Goal: Transaction & Acquisition: Obtain resource

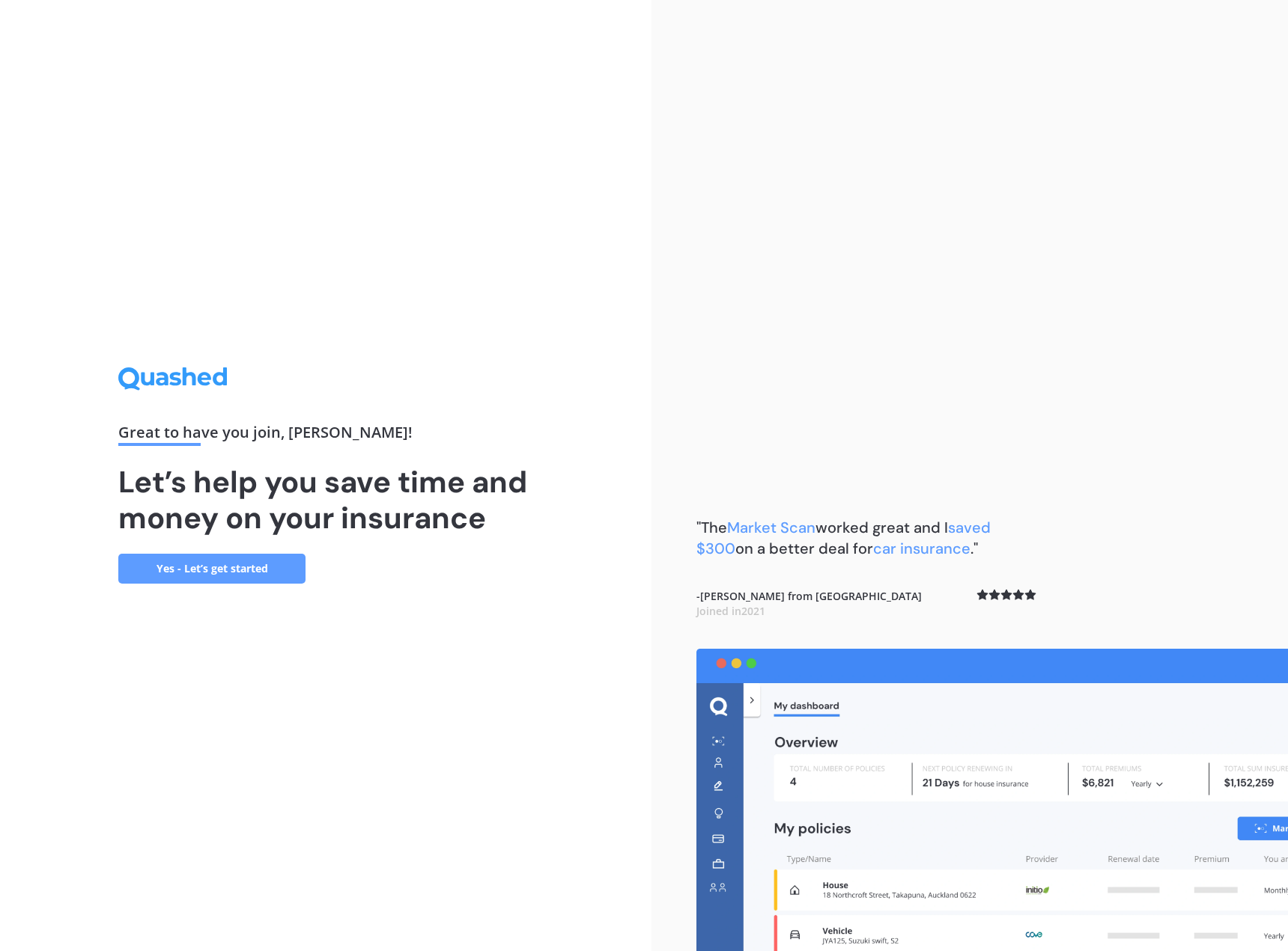
click at [264, 568] on link "Yes - Let’s get started" at bounding box center [211, 569] width 187 height 30
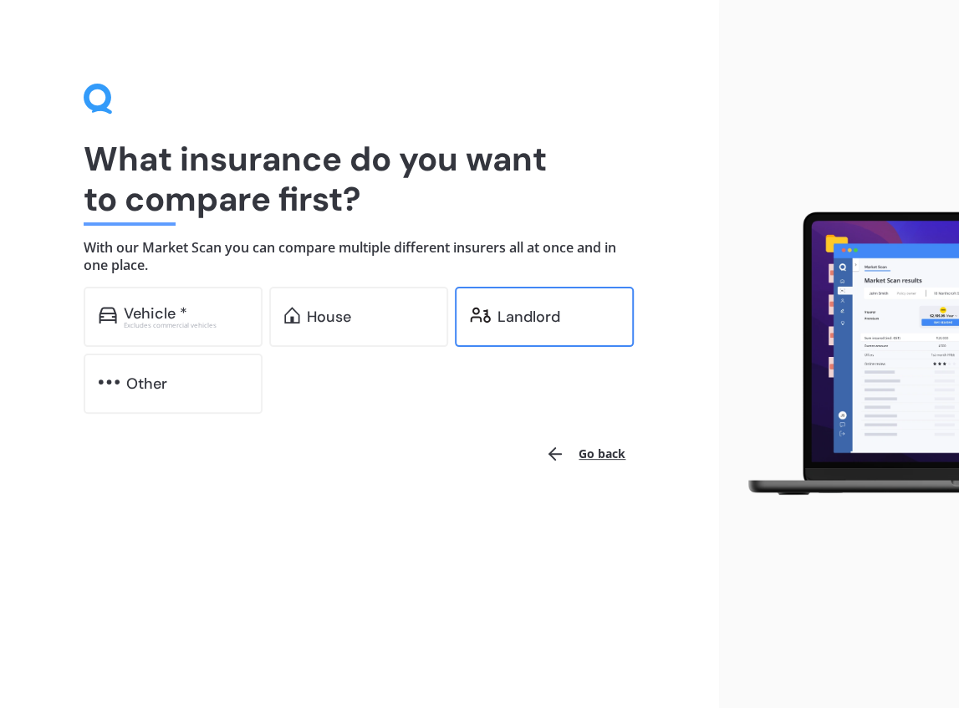
click at [512, 315] on div "Landlord" at bounding box center [528, 316] width 63 height 17
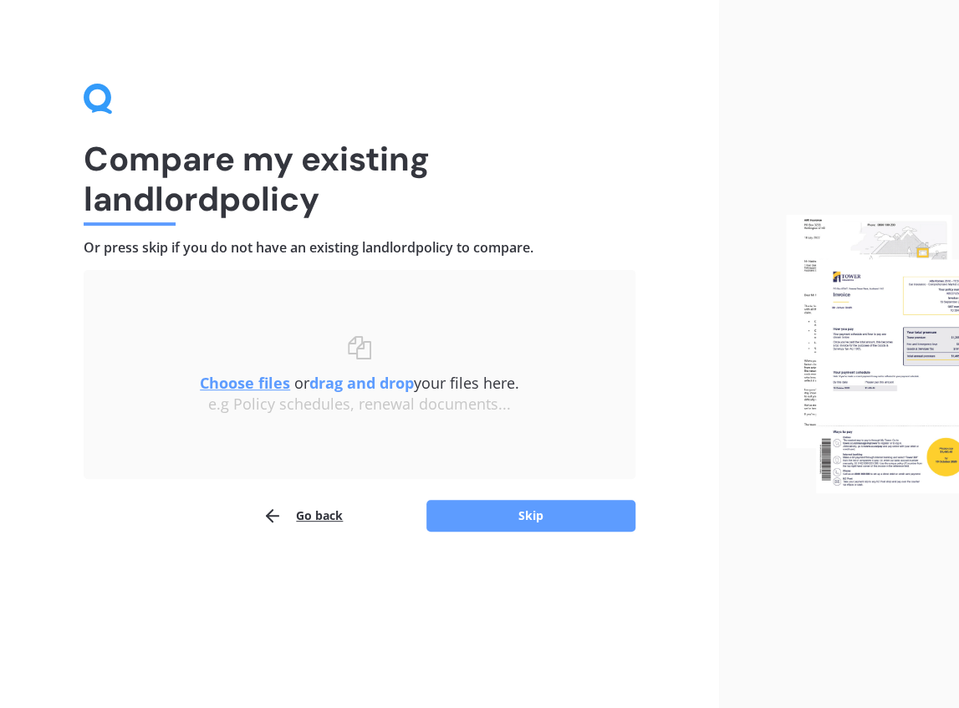
click at [319, 512] on button "Go back" at bounding box center [302, 515] width 80 height 33
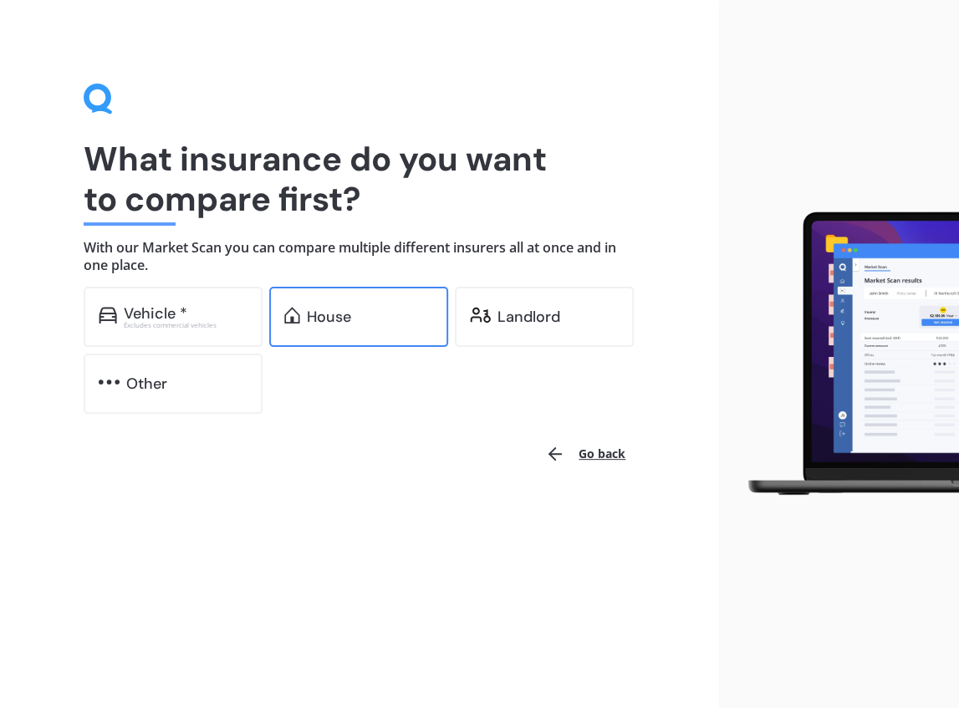
click at [343, 314] on div "House" at bounding box center [329, 316] width 44 height 17
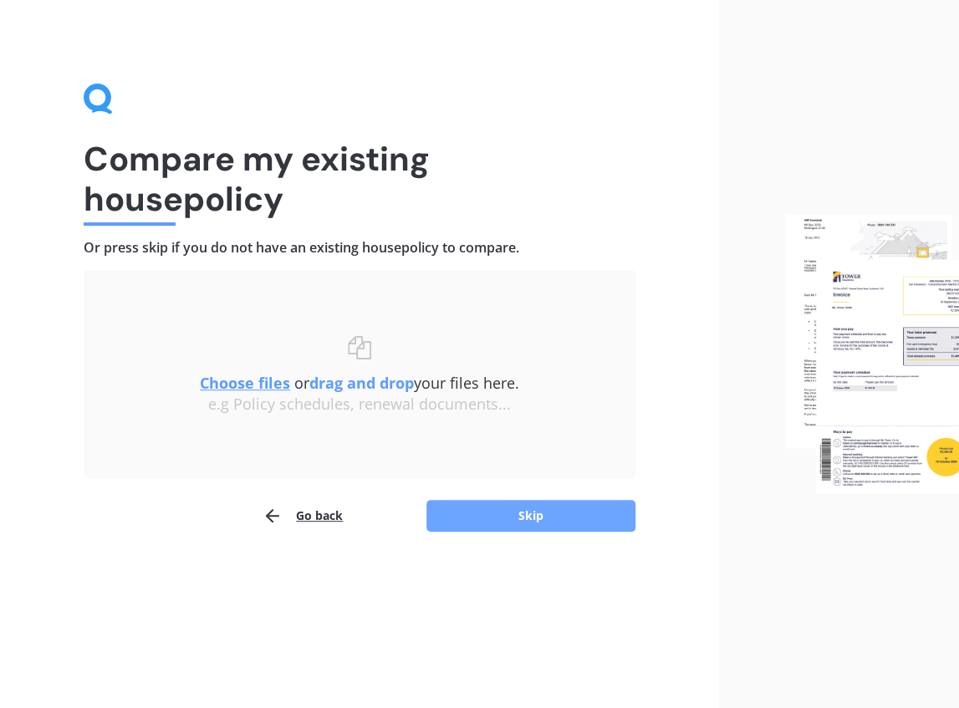
click at [522, 513] on button "Skip" at bounding box center [530, 516] width 209 height 32
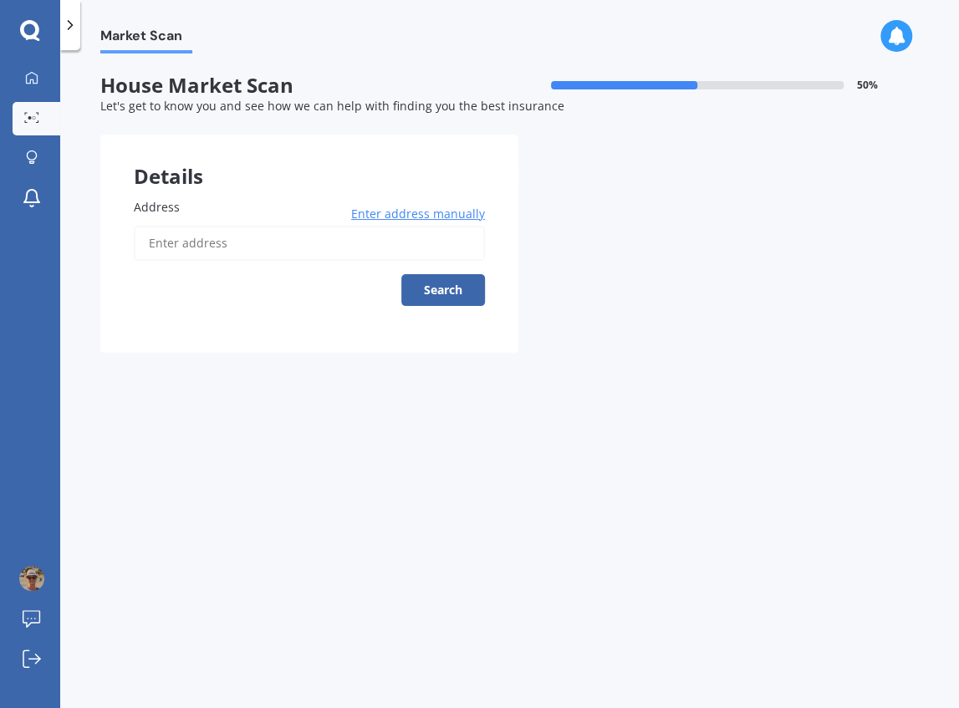
click at [257, 242] on input "Address" at bounding box center [309, 243] width 351 height 35
type input "[STREET_ADDRESS]"
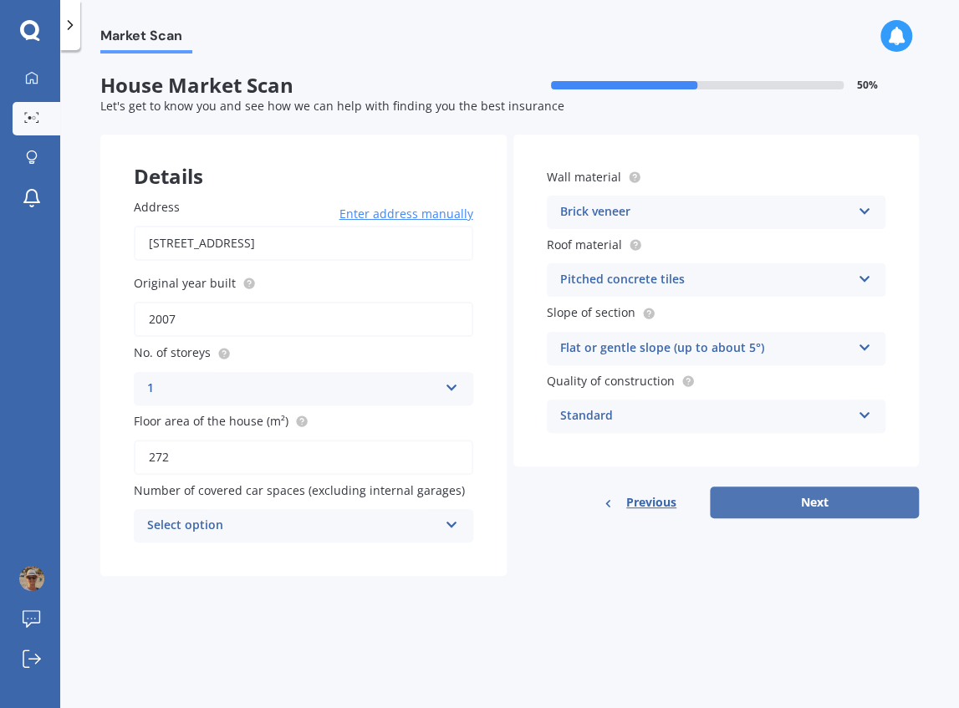
click at [767, 498] on button "Next" at bounding box center [814, 502] width 209 height 32
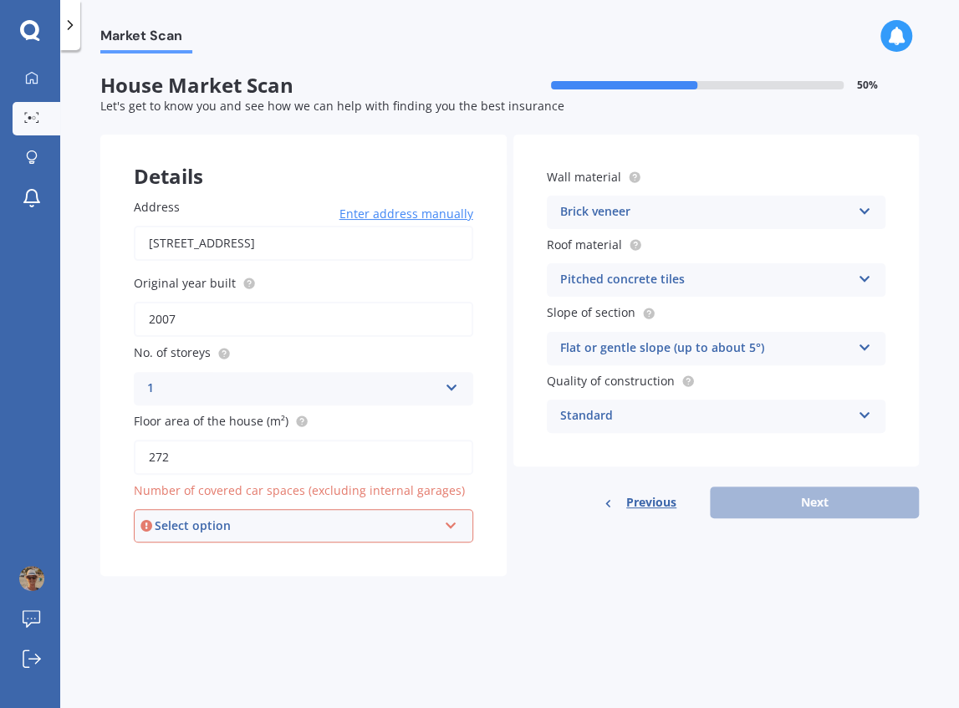
click at [316, 522] on div "Select option" at bounding box center [296, 526] width 283 height 18
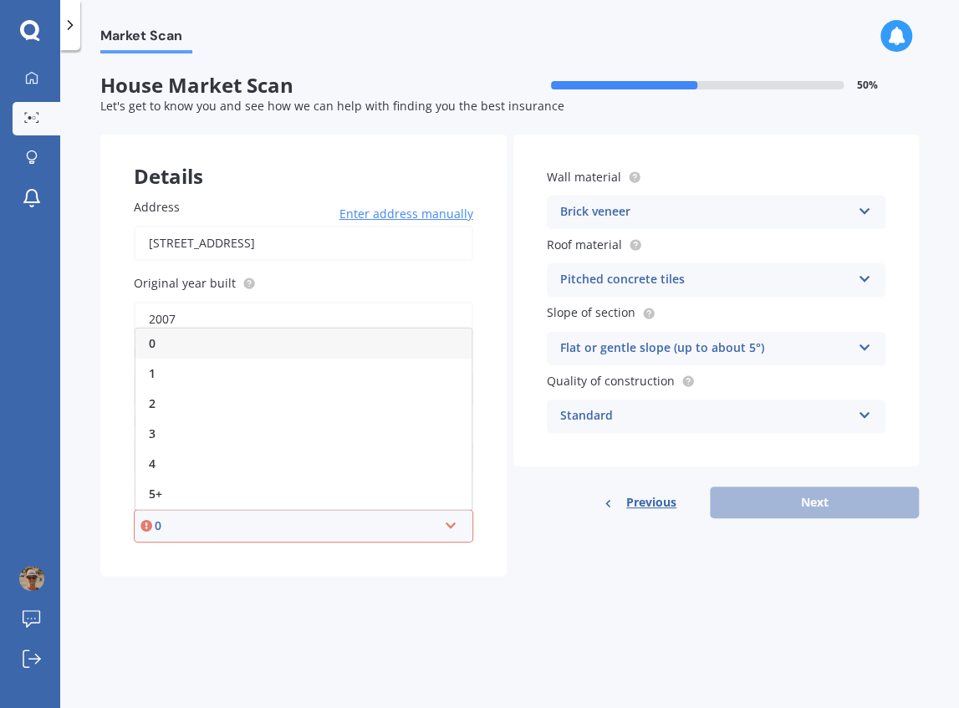
click at [453, 528] on icon at bounding box center [451, 523] width 14 height 12
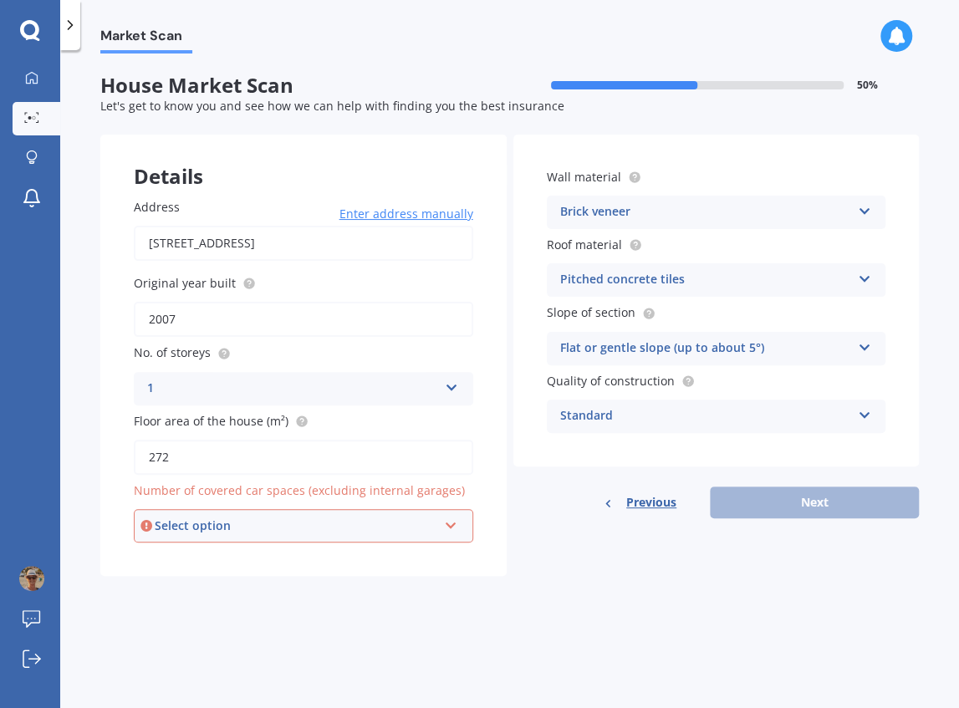
click at [450, 526] on icon at bounding box center [451, 523] width 14 height 12
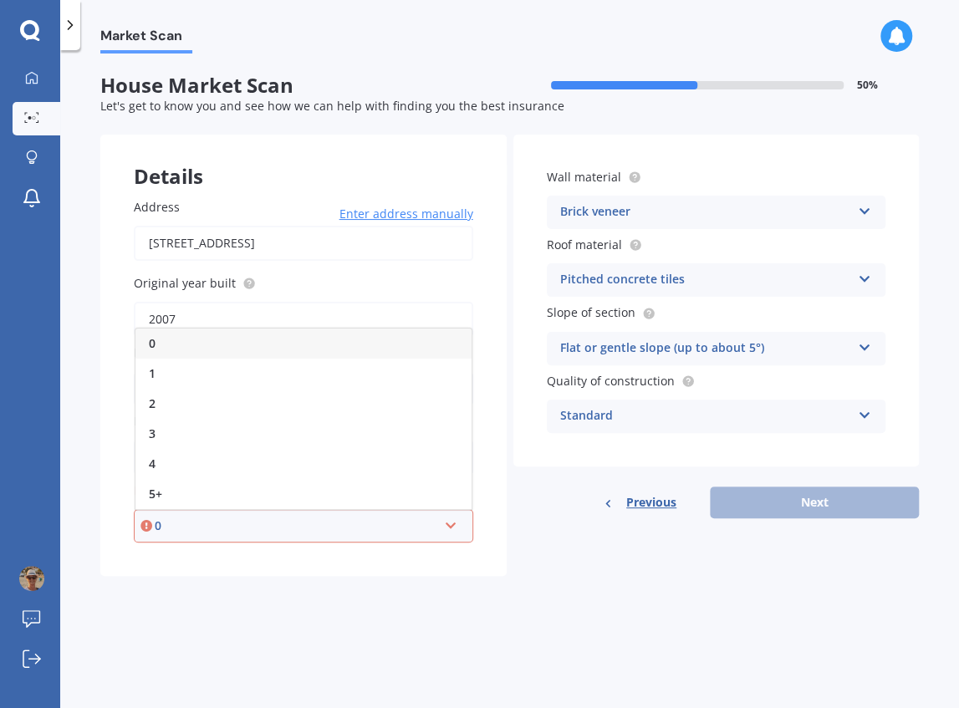
click at [239, 532] on div "0" at bounding box center [296, 526] width 283 height 18
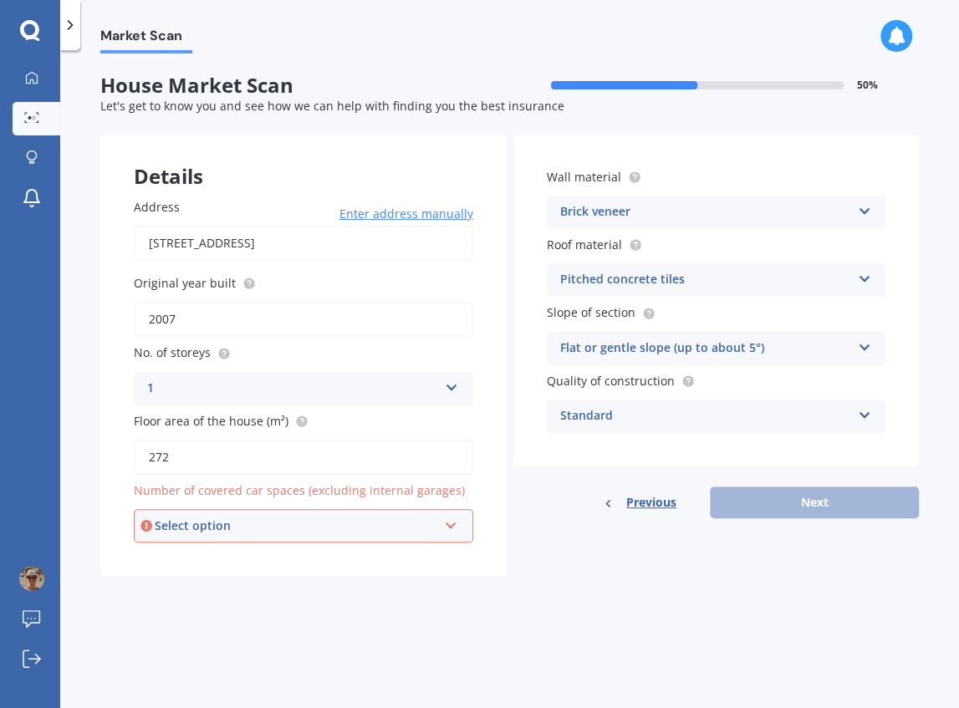
click at [405, 624] on div "Market Scan House Market Scan 50 % Let's get to know you and see how we can hel…" at bounding box center [509, 382] width 899 height 658
click at [456, 527] on icon at bounding box center [451, 523] width 14 height 12
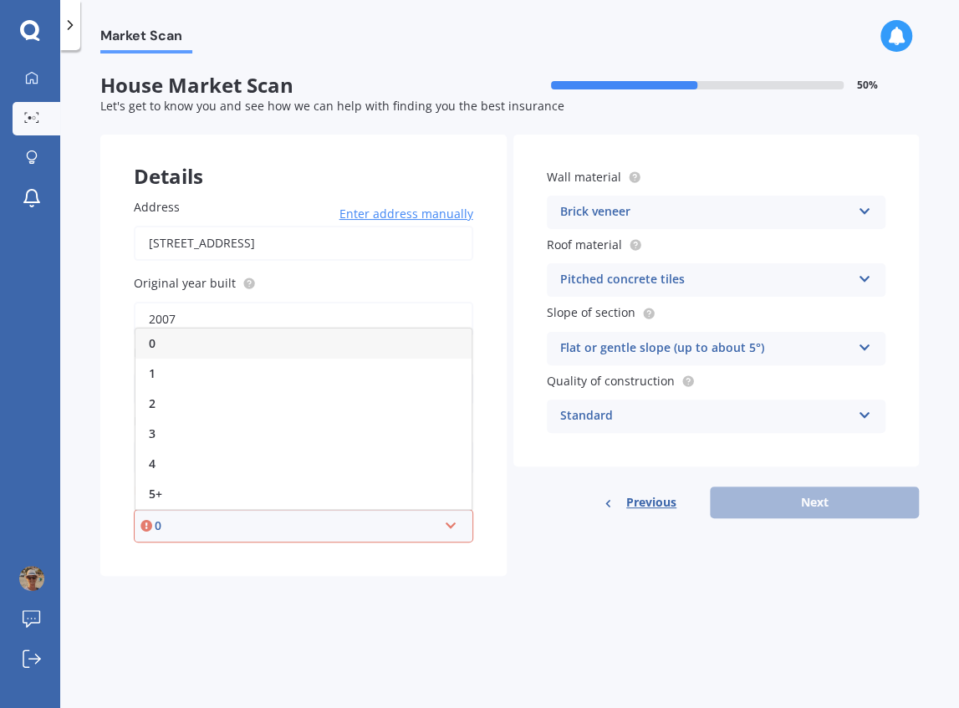
click at [216, 345] on div "0" at bounding box center [303, 343] width 336 height 30
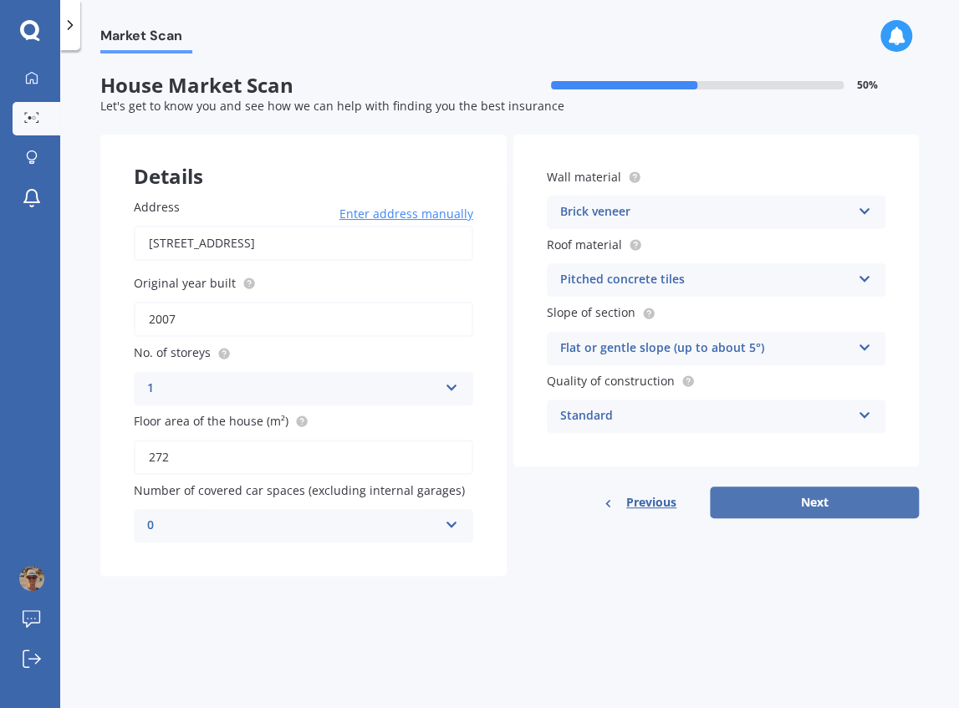
click at [863, 493] on button "Next" at bounding box center [814, 502] width 209 height 32
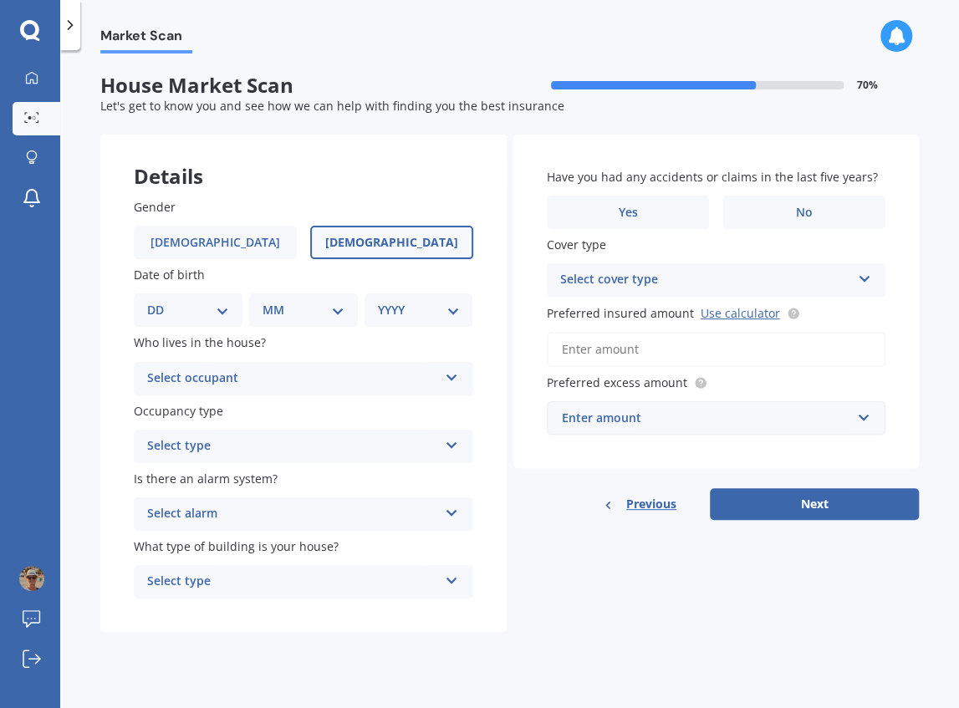
click at [387, 246] on span "[DEMOGRAPHIC_DATA]" at bounding box center [391, 243] width 133 height 14
click at [0, 0] on input "[DEMOGRAPHIC_DATA]" at bounding box center [0, 0] width 0 height 0
click at [221, 306] on select "DD 01 02 03 04 05 06 07 08 09 10 11 12 13 14 15 16 17 18 19 20 21 22 23 24 25 2…" at bounding box center [188, 310] width 82 height 18
select select "01"
click at [160, 301] on select "DD 01 02 03 04 05 06 07 08 09 10 11 12 13 14 15 16 17 18 19 20 21 22 23 24 25 2…" at bounding box center [188, 310] width 82 height 18
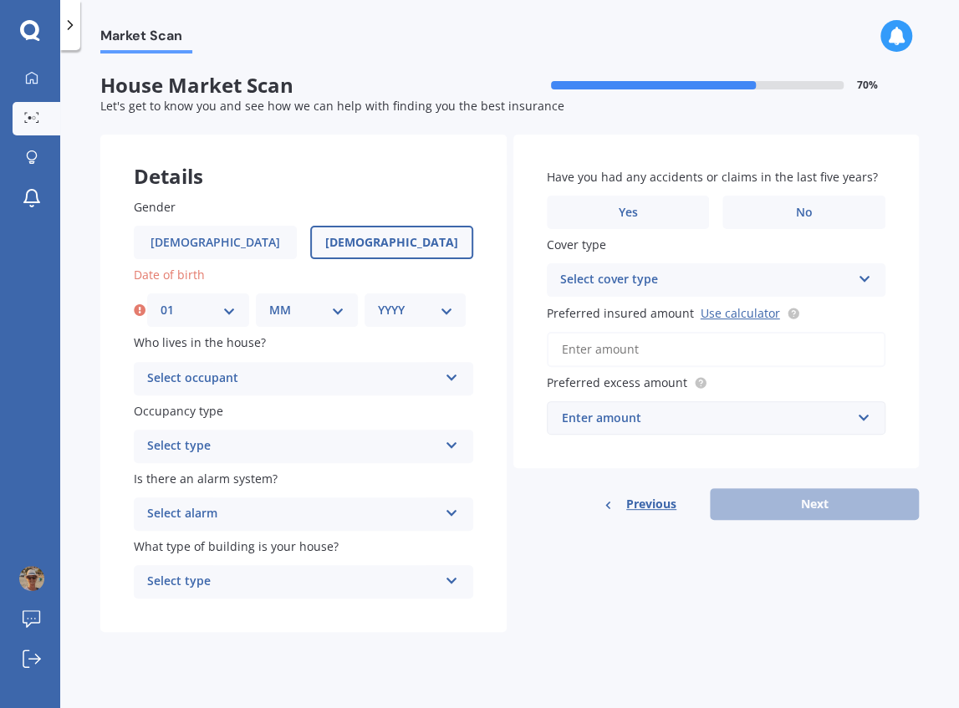
click at [278, 310] on select "MM 01 02 03 04 05 06 07 08 09 10 11 12" at bounding box center [306, 310] width 75 height 18
select select "06"
click at [269, 301] on select "MM 01 02 03 04 05 06 07 08 09 10 11 12" at bounding box center [306, 310] width 75 height 18
click at [444, 309] on select "YYYY 2009 2008 2007 2006 2005 2004 2003 2002 2001 2000 1999 1998 1997 1996 1995…" at bounding box center [415, 310] width 75 height 18
select select "1966"
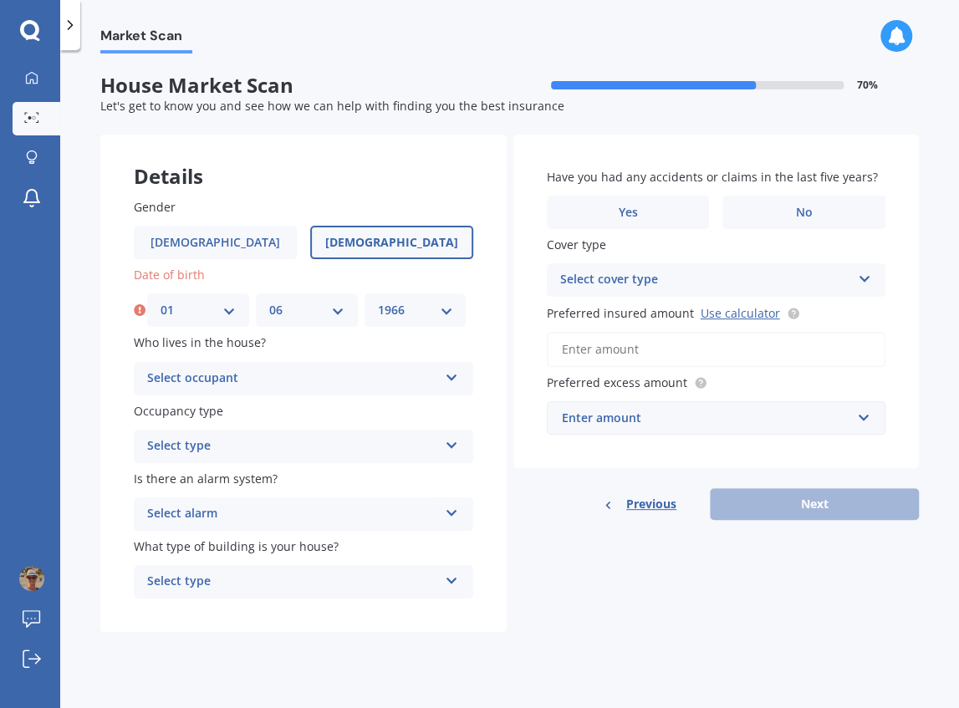
click at [378, 301] on select "YYYY 2009 2008 2007 2006 2005 2004 2003 2002 2001 2000 1999 1998 1997 1996 1995…" at bounding box center [415, 310] width 75 height 18
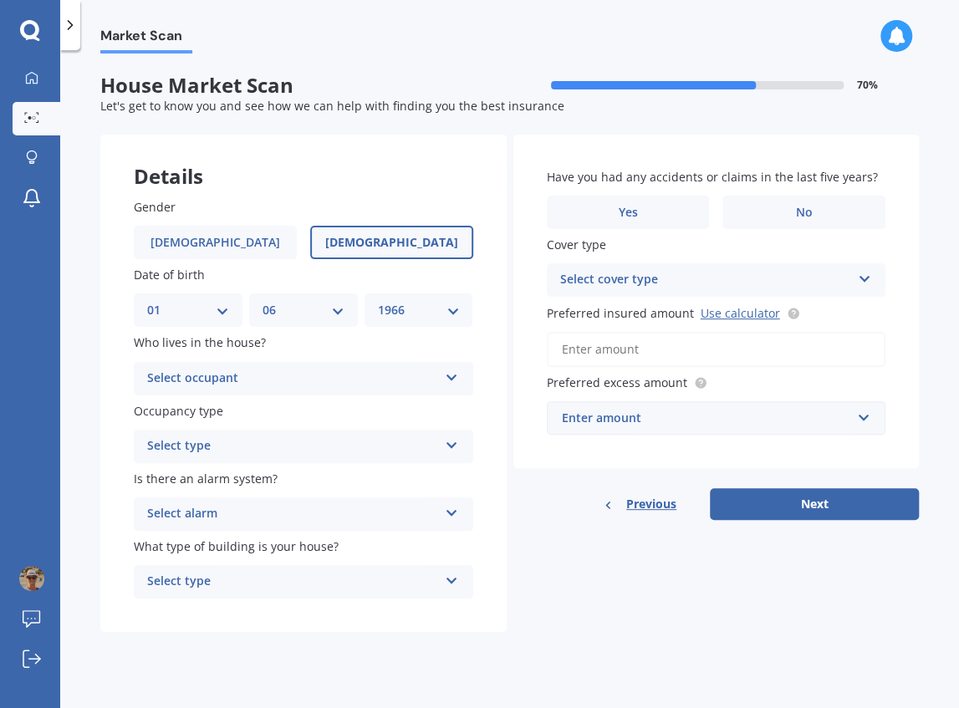
click at [450, 377] on icon at bounding box center [452, 375] width 14 height 12
click at [610, 609] on div "Details Gender [DEMOGRAPHIC_DATA] [DEMOGRAPHIC_DATA] Date of birth DD 01 02 03 …" at bounding box center [509, 384] width 818 height 498
click at [303, 447] on div "Select type" at bounding box center [292, 446] width 291 height 20
click at [243, 369] on div "Owner" at bounding box center [292, 379] width 291 height 20
click at [659, 502] on span "Previous" at bounding box center [651, 503] width 50 height 25
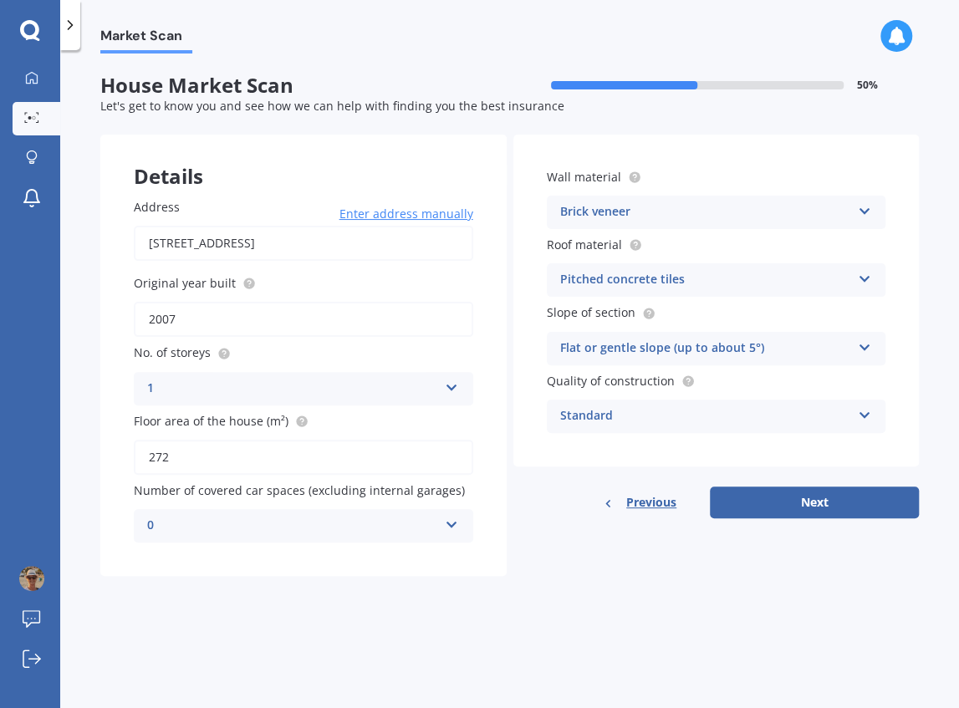
click at [659, 500] on span "Previous" at bounding box center [651, 502] width 50 height 25
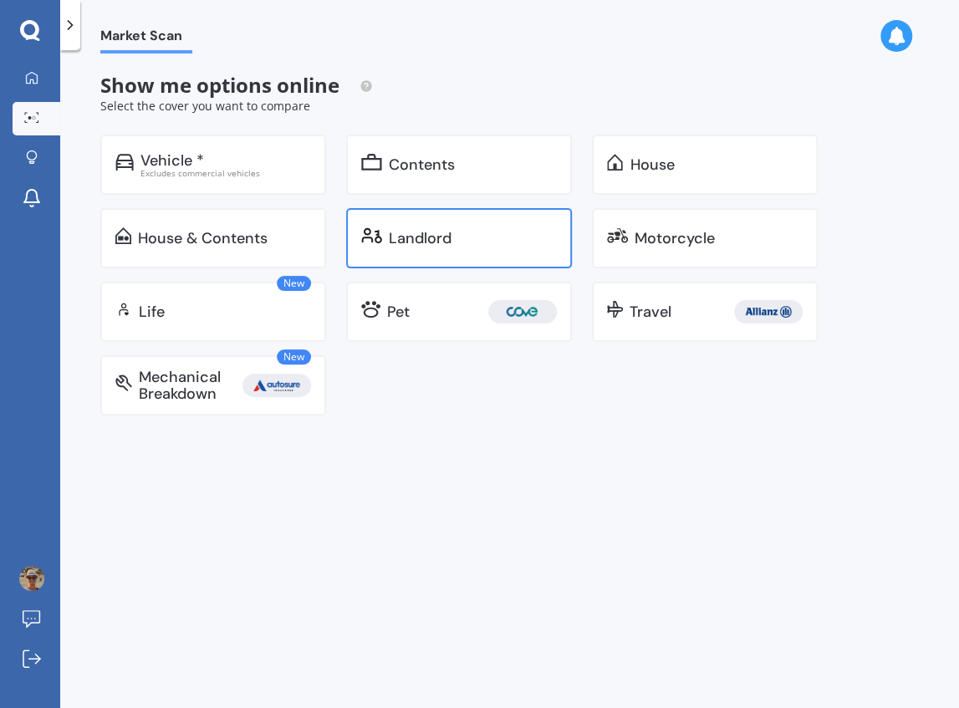
click at [447, 226] on div "Landlord" at bounding box center [459, 238] width 226 height 60
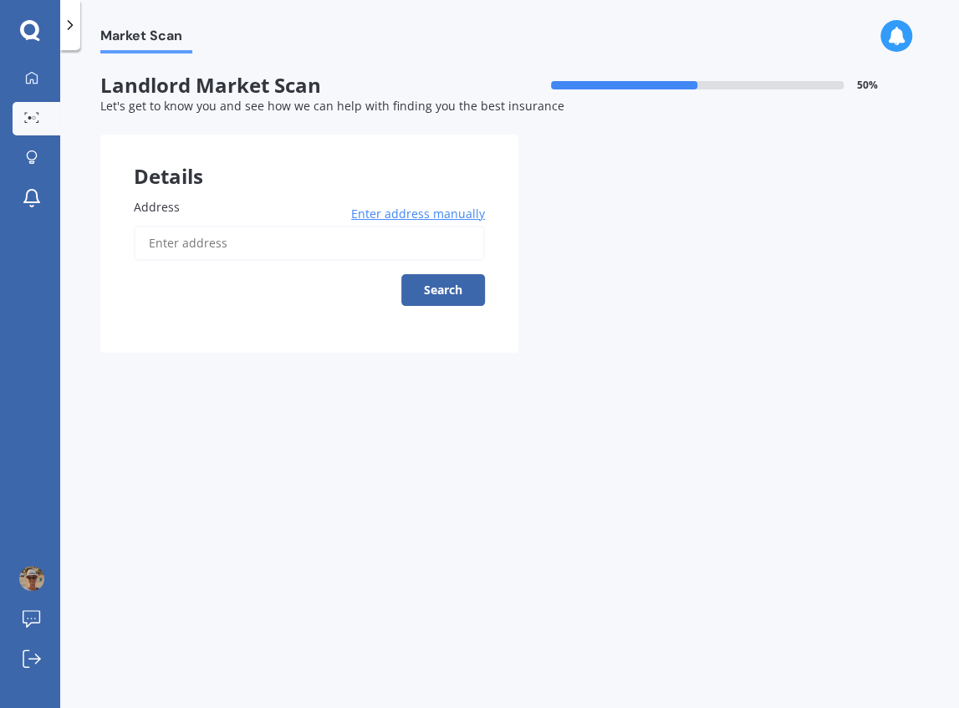
click at [439, 216] on span "Enter address manually" at bounding box center [418, 214] width 134 height 17
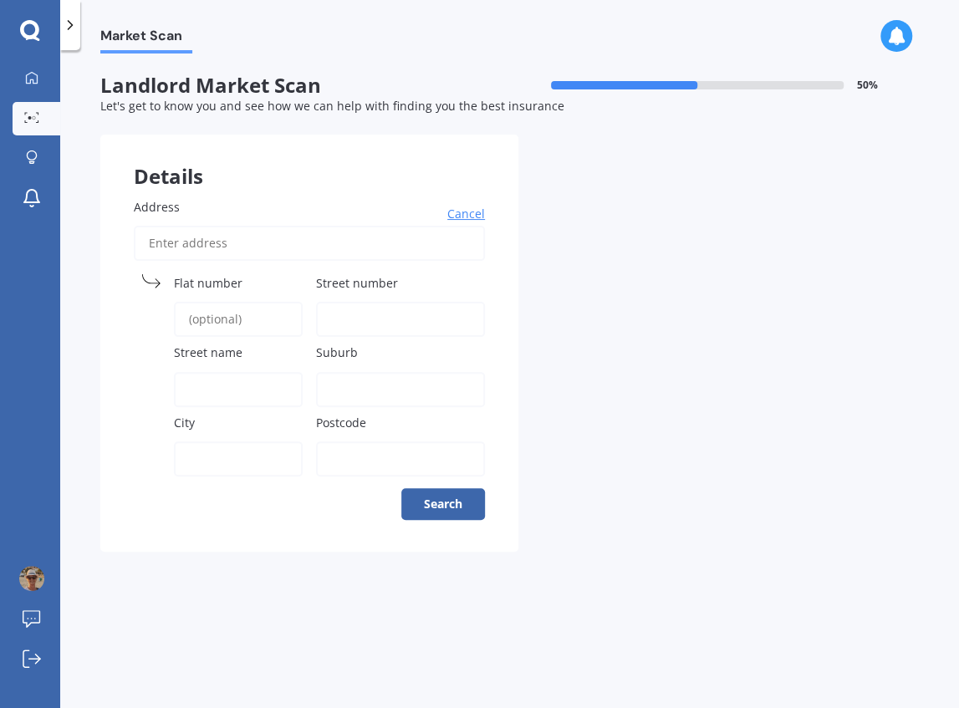
click at [288, 242] on input "Address" at bounding box center [309, 243] width 351 height 35
type input "[STREET_ADDRESS]"
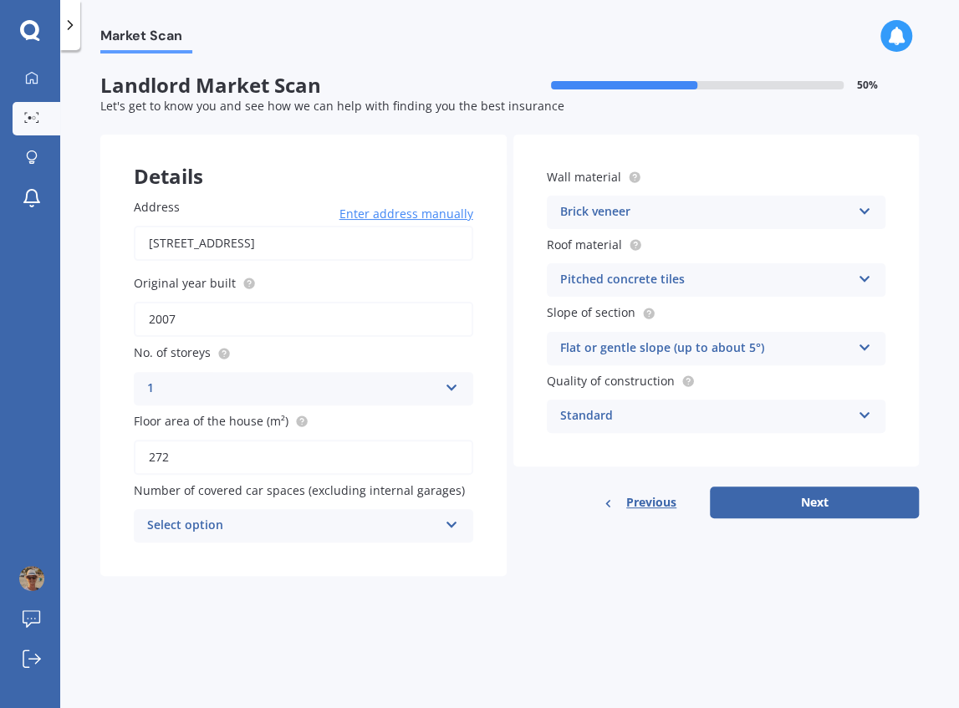
click at [451, 526] on icon at bounding box center [452, 522] width 14 height 12
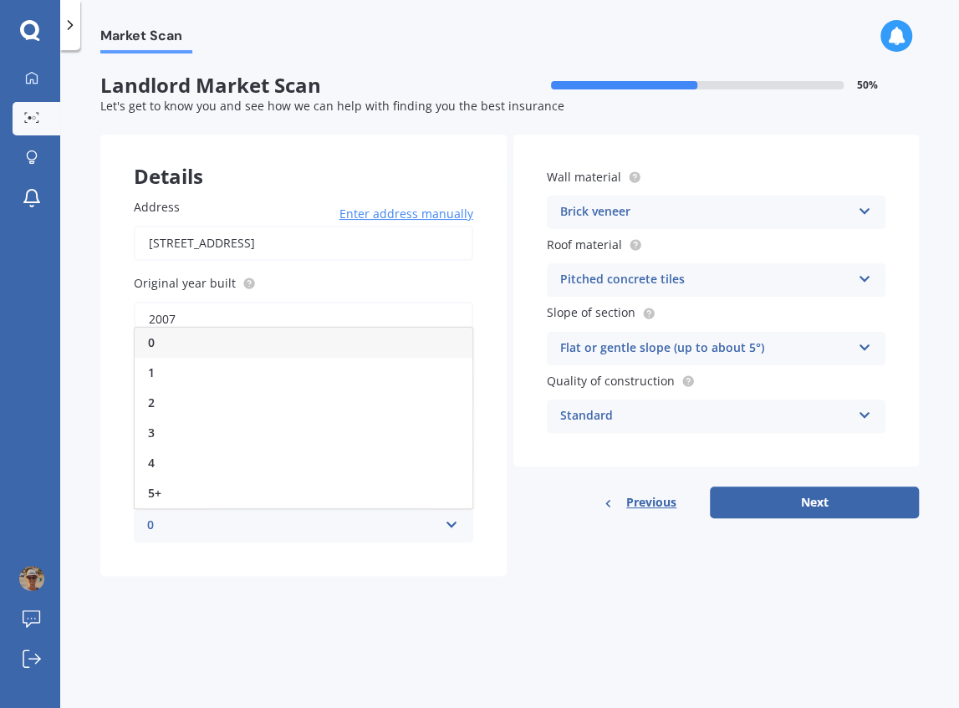
click at [179, 341] on div "0" at bounding box center [304, 343] width 338 height 30
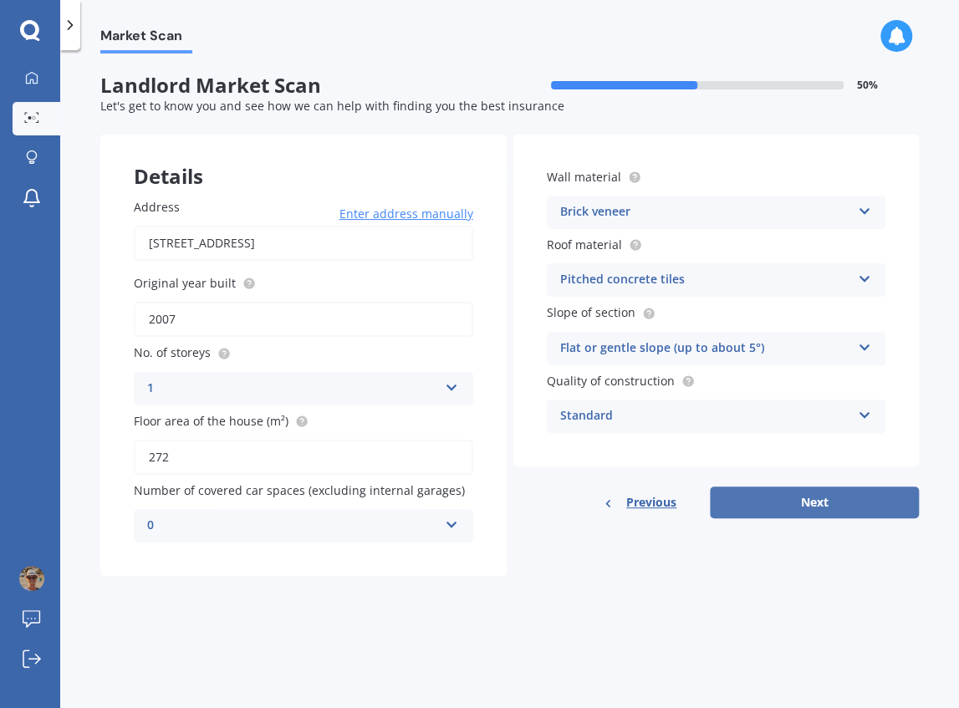
click at [779, 502] on button "Next" at bounding box center [814, 502] width 209 height 32
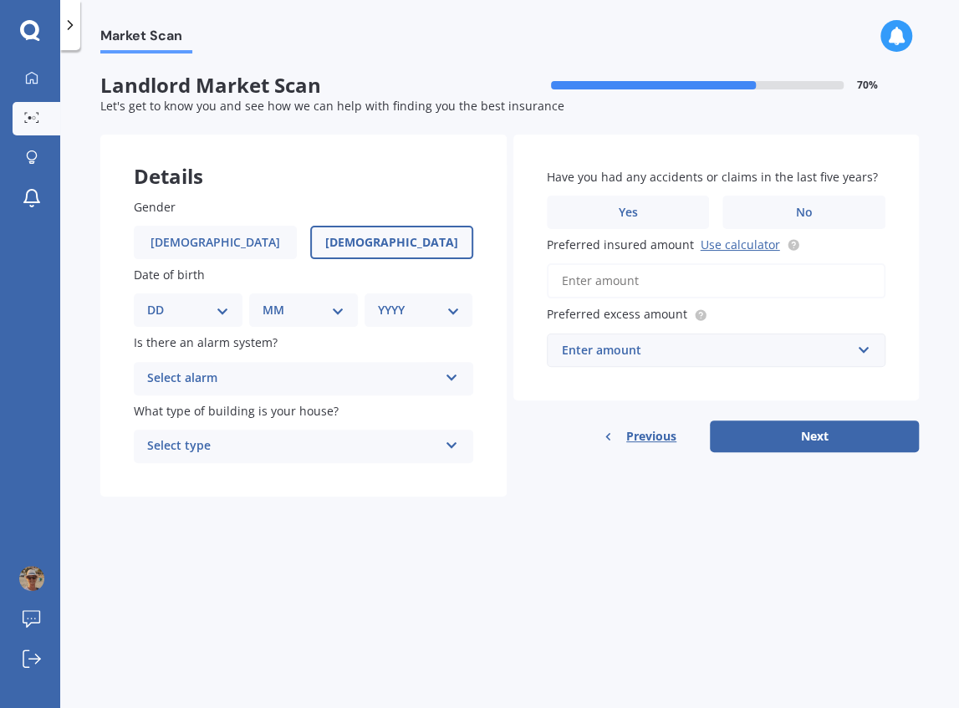
click at [410, 244] on span "[DEMOGRAPHIC_DATA]" at bounding box center [391, 243] width 133 height 14
click at [0, 0] on input "[DEMOGRAPHIC_DATA]" at bounding box center [0, 0] width 0 height 0
drag, startPoint x: 224, startPoint y: 308, endPoint x: 219, endPoint y: 319, distance: 12.0
click at [224, 308] on select "DD 01 02 03 04 05 06 07 08 09 10 11 12 13 14 15 16 17 18 19 20 21 22 23 24 25 2…" at bounding box center [188, 310] width 82 height 18
select select "01"
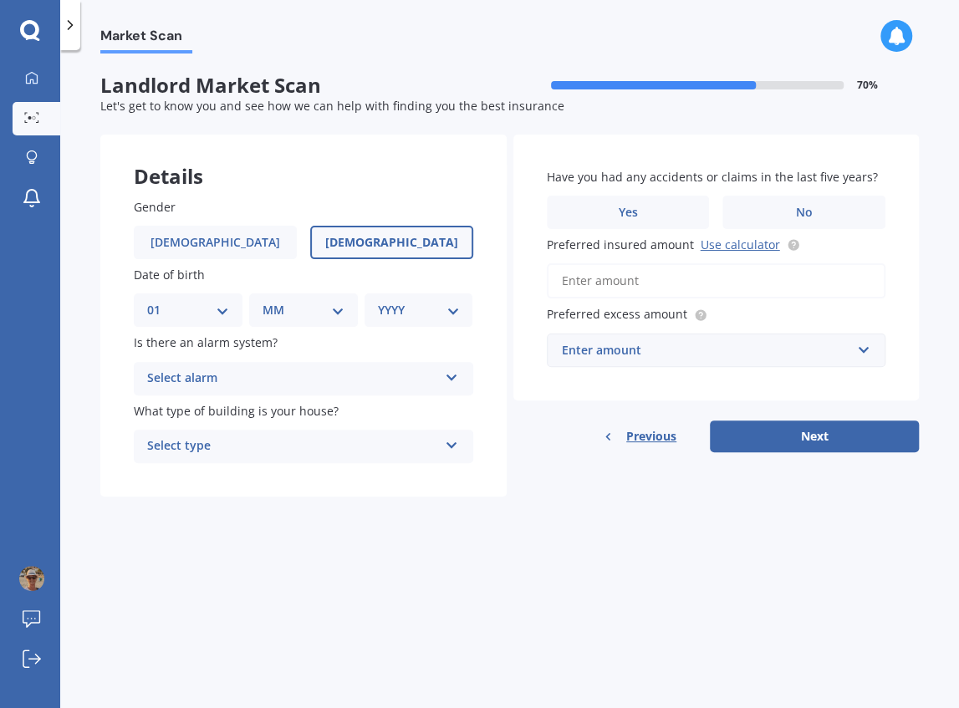
click at [160, 301] on select "DD 01 02 03 04 05 06 07 08 09 10 11 12 13 14 15 16 17 18 19 20 21 22 23 24 25 2…" at bounding box center [188, 310] width 82 height 18
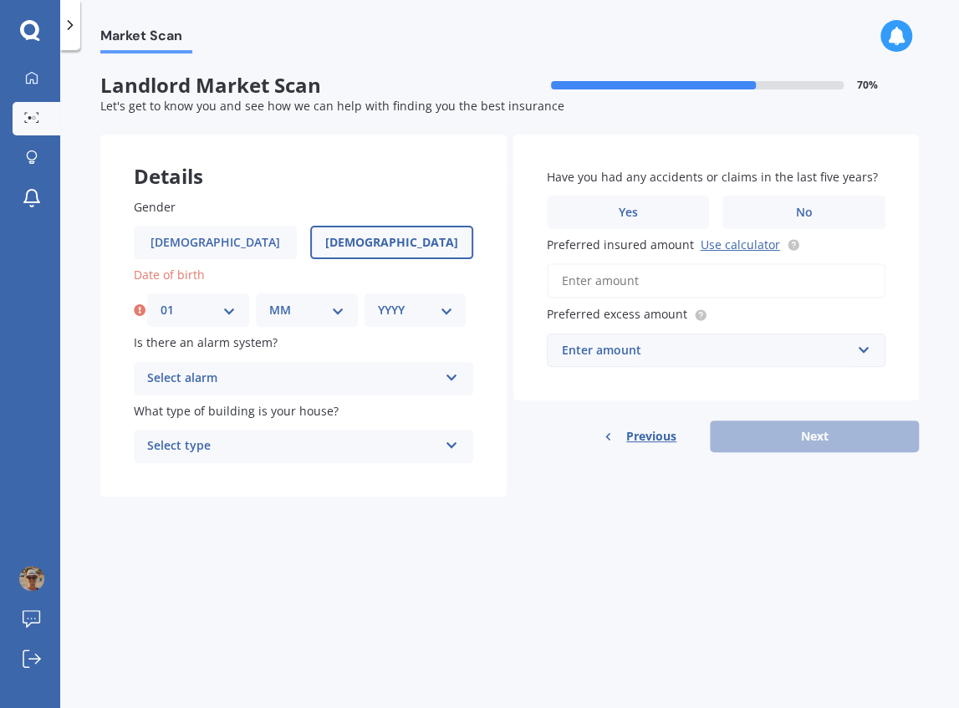
click at [318, 312] on select "MM 01 02 03 04 05 06 07 08 09 10 11 12" at bounding box center [306, 310] width 75 height 18
select select "06"
click at [269, 301] on select "MM 01 02 03 04 05 06 07 08 09 10 11 12" at bounding box center [306, 310] width 75 height 18
click at [421, 313] on select "YYYY 2009 2008 2007 2006 2005 2004 2003 2002 2001 2000 1999 1998 1997 1996 1995…" at bounding box center [415, 310] width 75 height 18
select select "1966"
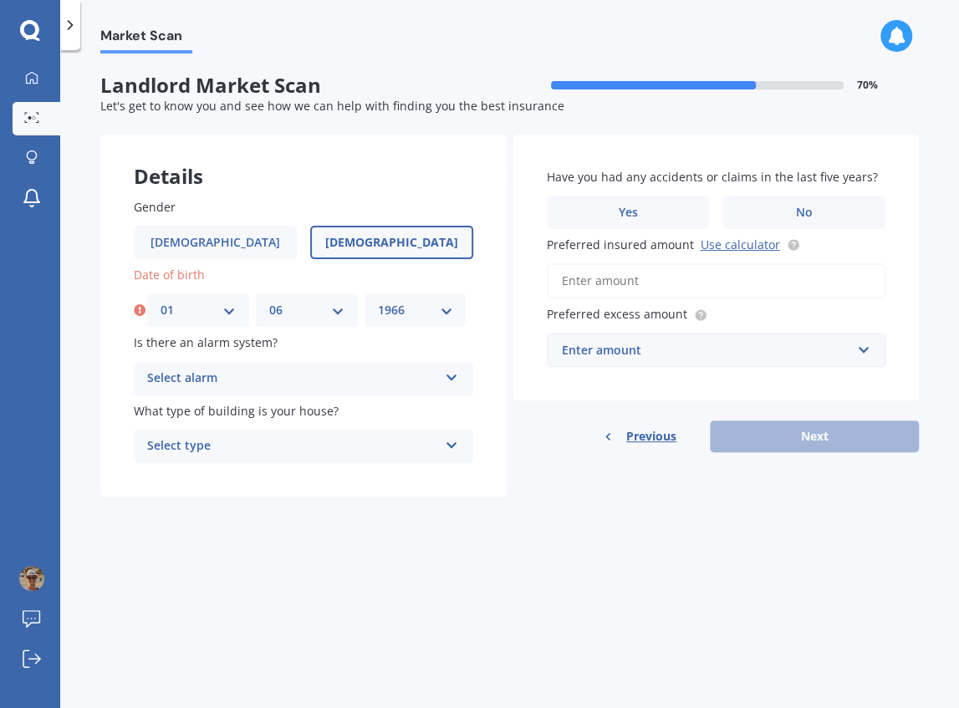
click at [378, 301] on select "YYYY 2009 2008 2007 2006 2005 2004 2003 2002 2001 2000 1999 1998 1997 1996 1995…" at bounding box center [415, 310] width 75 height 18
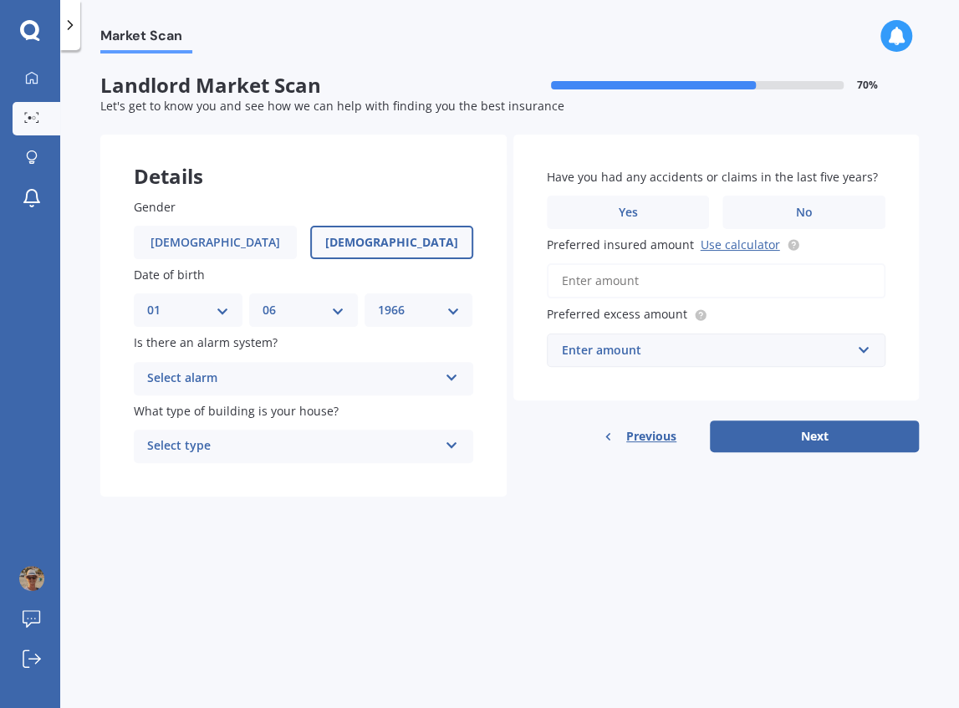
drag, startPoint x: 323, startPoint y: 598, endPoint x: 314, endPoint y: 555, distance: 44.3
click at [323, 593] on div "Market Scan Landlord Market Scan 70 % Let's get to know you and see how we can …" at bounding box center [509, 382] width 899 height 658
click at [456, 373] on icon at bounding box center [452, 375] width 14 height 12
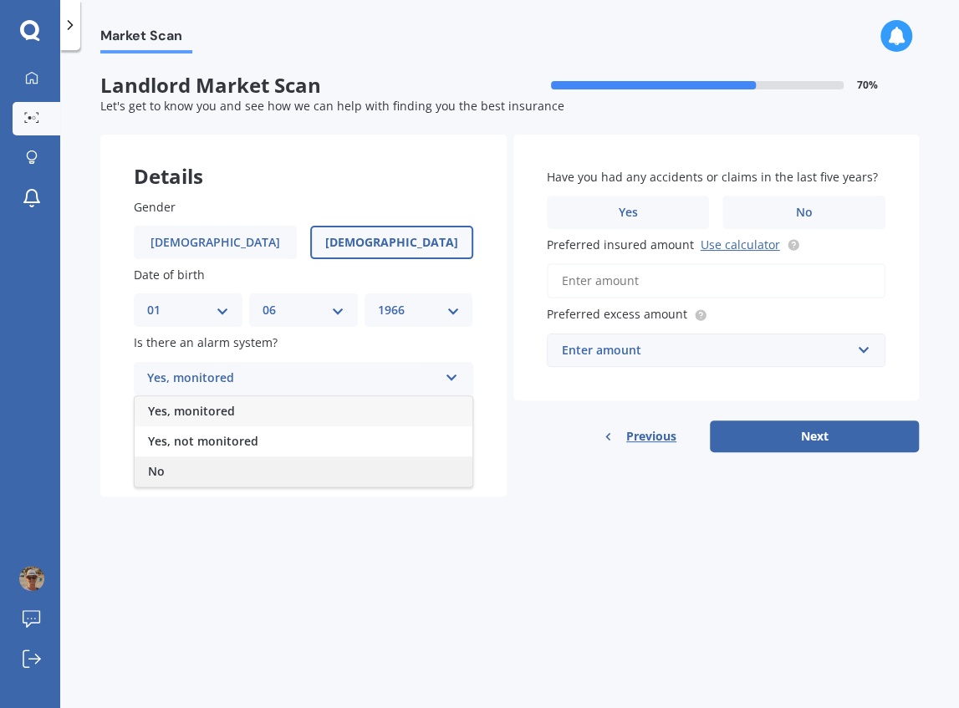
click at [169, 471] on div "No" at bounding box center [304, 471] width 338 height 30
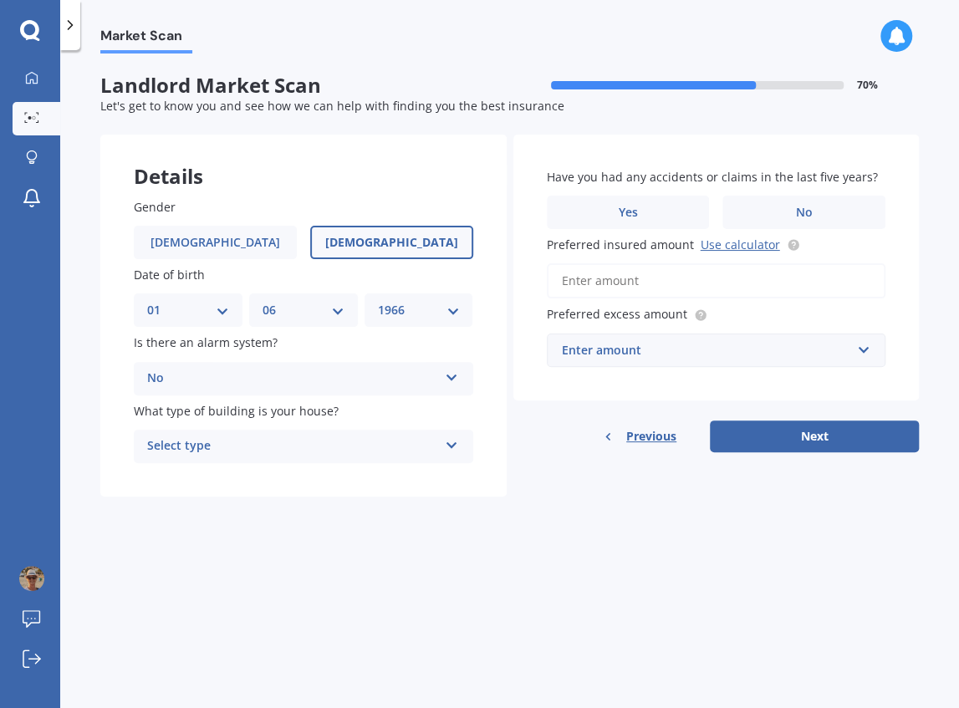
click at [456, 444] on icon at bounding box center [452, 442] width 14 height 12
click at [247, 480] on div "Freestanding" at bounding box center [304, 479] width 338 height 30
click at [519, 553] on div "Market Scan Landlord Market Scan 70 % Let's get to know you and see how we can …" at bounding box center [509, 382] width 899 height 658
click at [796, 213] on span "No" at bounding box center [804, 213] width 17 height 14
click at [0, 0] on input "No" at bounding box center [0, 0] width 0 height 0
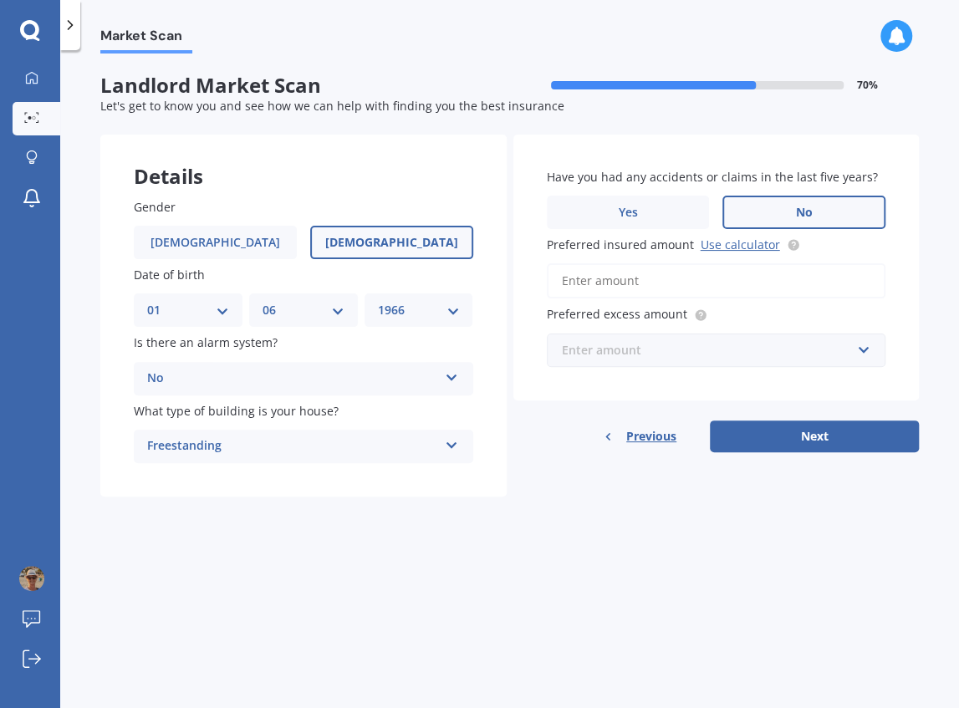
click at [864, 348] on input "text" at bounding box center [710, 350] width 324 height 32
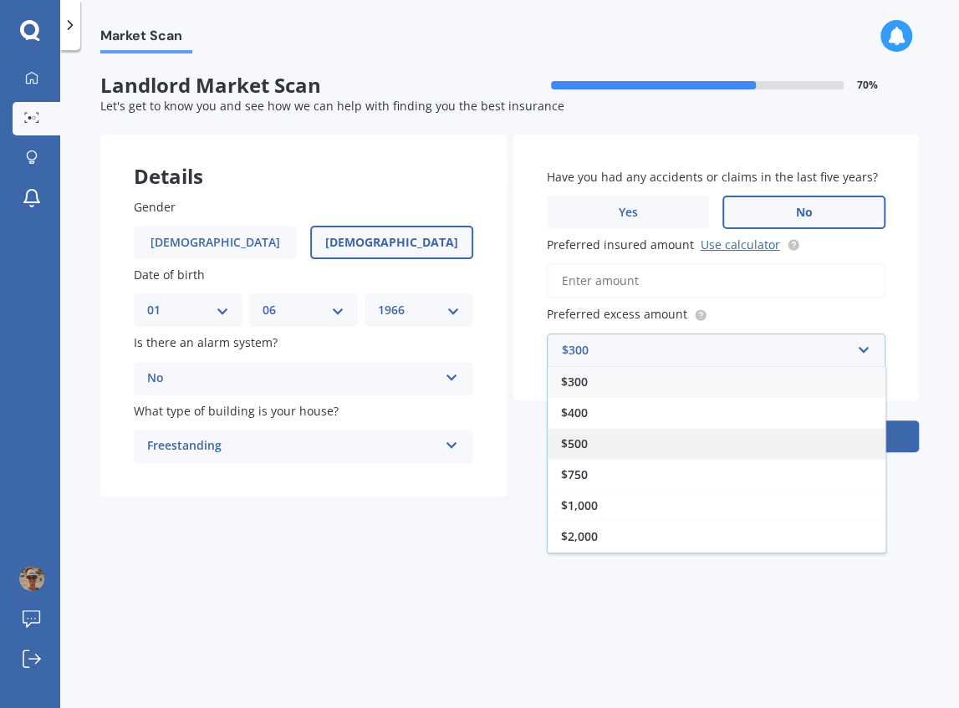
click at [650, 445] on div "$500" at bounding box center [716, 443] width 338 height 31
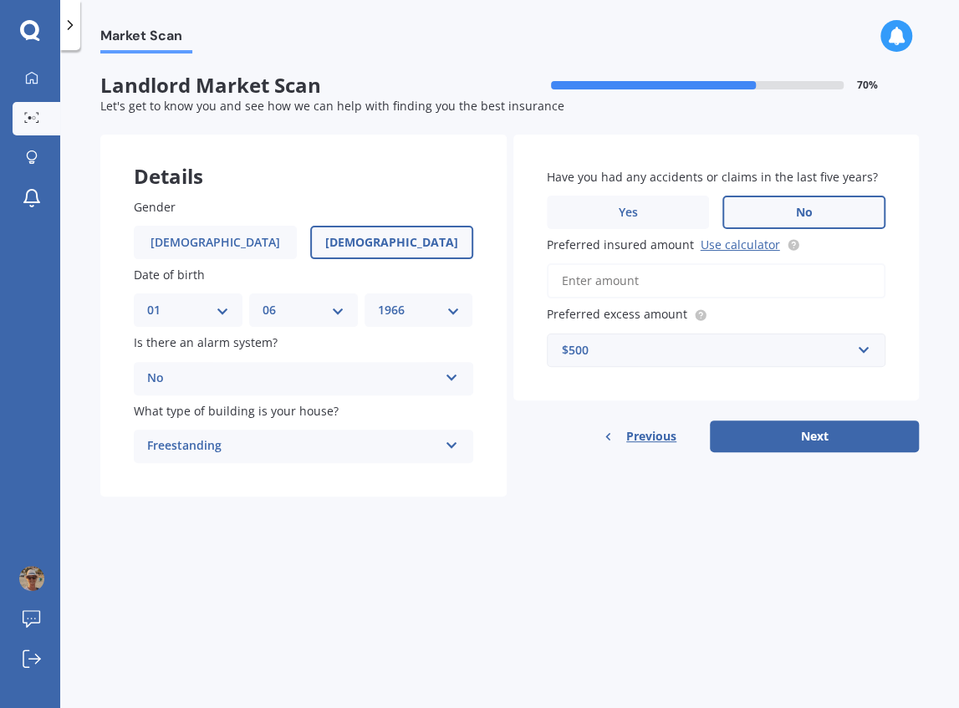
click at [691, 588] on div "Market Scan Landlord Market Scan 70 % Let's get to know you and see how we can …" at bounding box center [509, 382] width 899 height 658
click at [792, 440] on button "Next" at bounding box center [814, 436] width 209 height 32
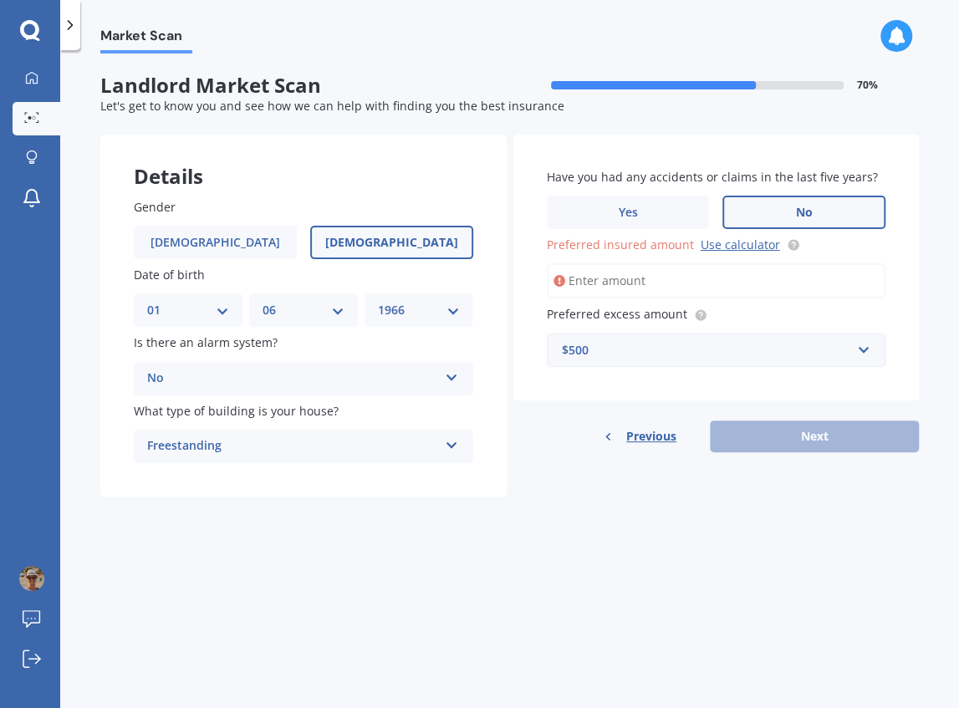
click at [700, 286] on input "Preferred insured amount Use calculator" at bounding box center [716, 280] width 339 height 35
click at [741, 244] on link "Use calculator" at bounding box center [739, 245] width 79 height 16
click at [630, 279] on input "Preferred insured amount Use calculator" at bounding box center [716, 280] width 339 height 35
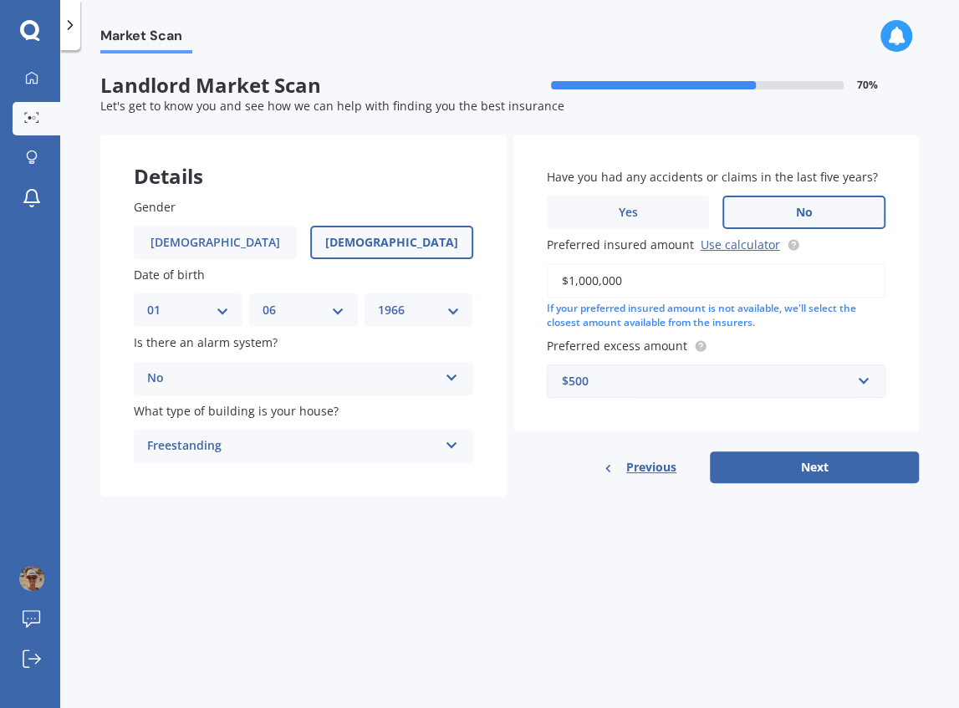
type input "$1,000,000"
click at [799, 343] on label "Preferred excess amount" at bounding box center [713, 346] width 333 height 18
click at [860, 384] on input "text" at bounding box center [710, 381] width 324 height 32
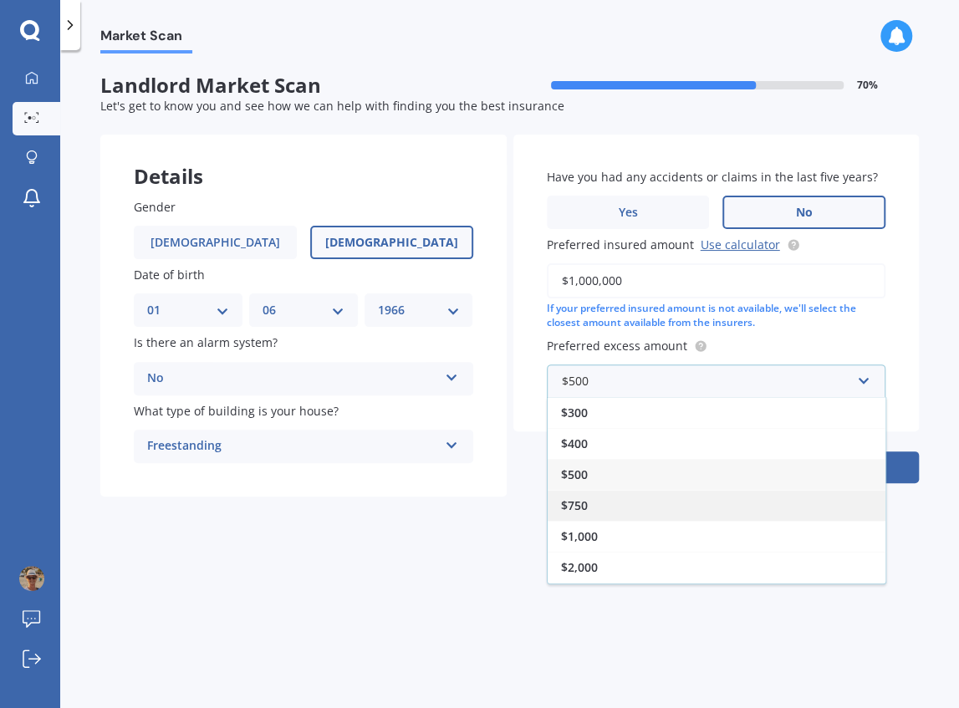
click at [605, 502] on div "$750" at bounding box center [716, 505] width 338 height 31
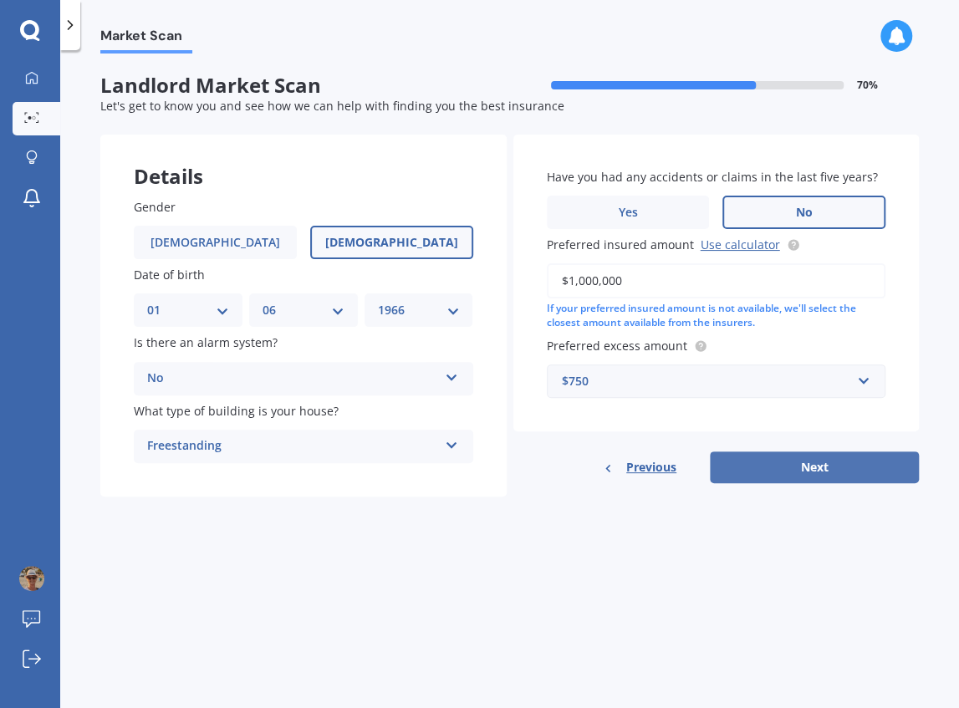
click at [838, 466] on button "Next" at bounding box center [814, 467] width 209 height 32
select select "01"
select select "06"
select select "1966"
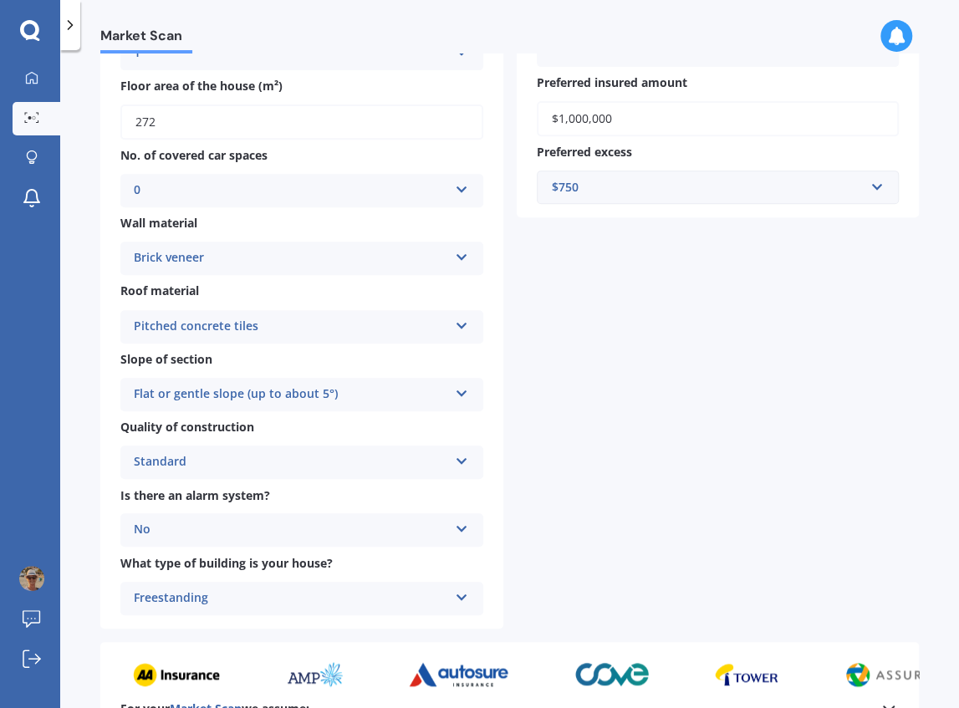
scroll to position [498, 0]
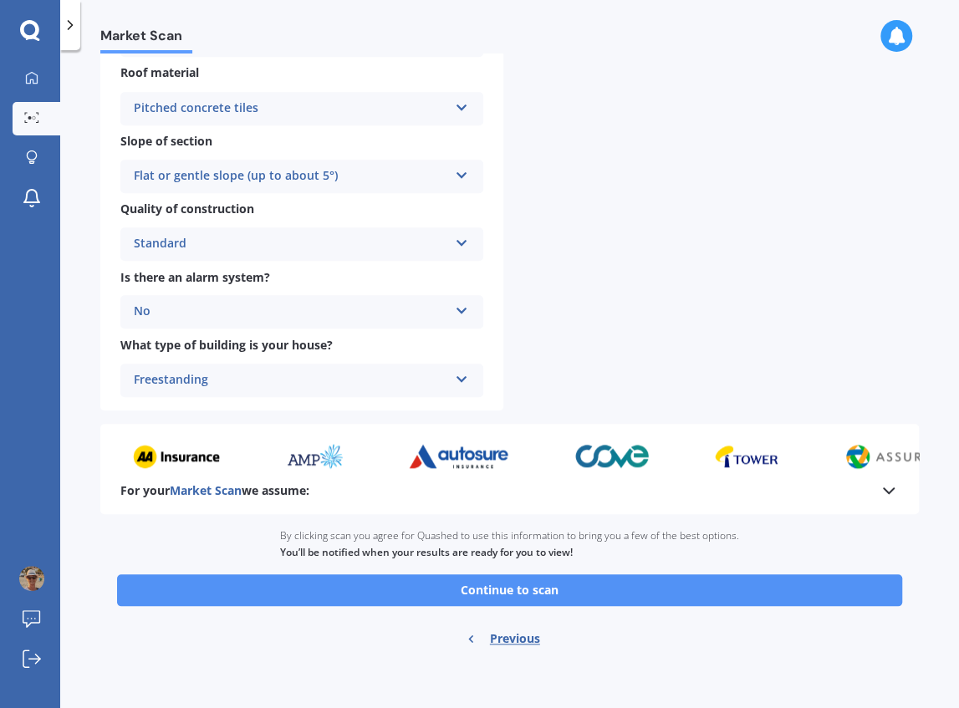
click at [510, 593] on button "Continue to scan" at bounding box center [509, 590] width 785 height 32
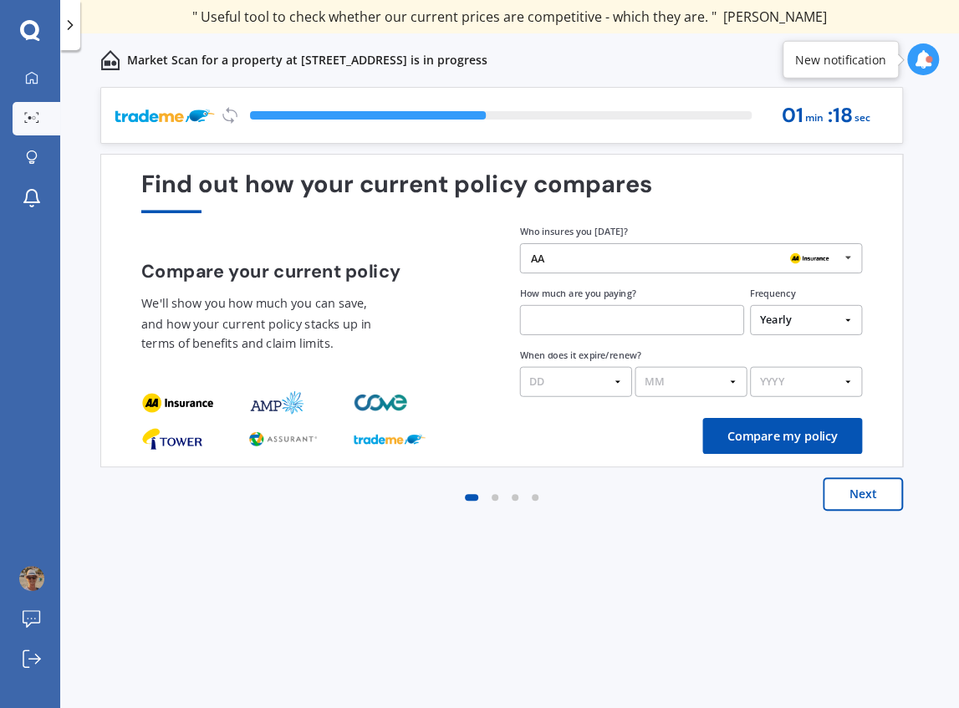
click at [846, 256] on icon at bounding box center [848, 258] width 23 height 28
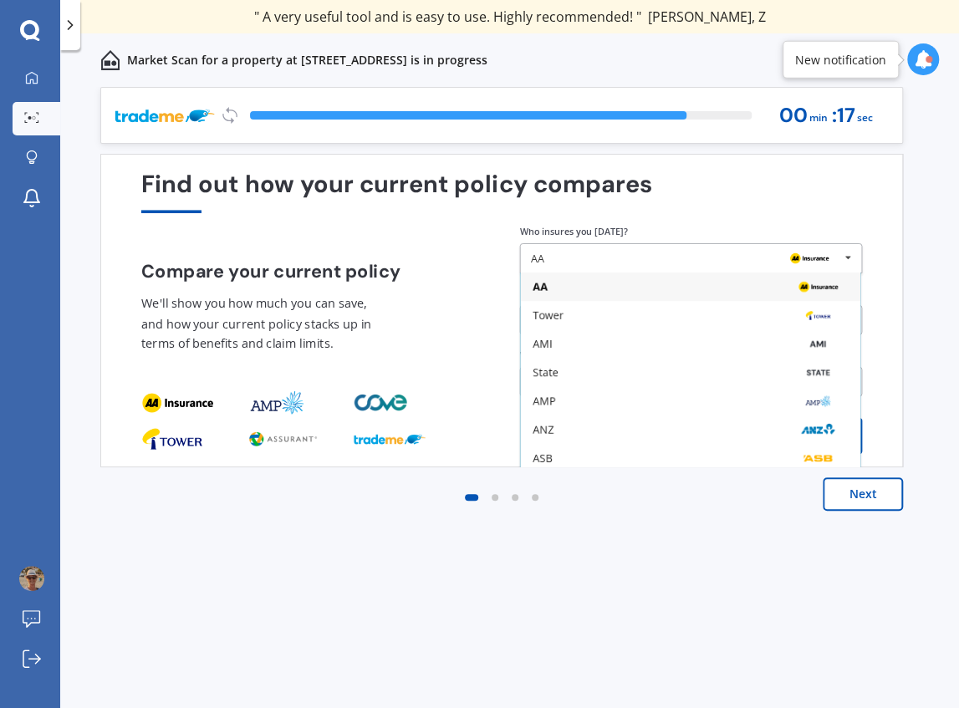
click at [358, 649] on div "Previous 60,000+ Kiwis have signed up to shop and save on insurance with us " H…" at bounding box center [509, 416] width 899 height 658
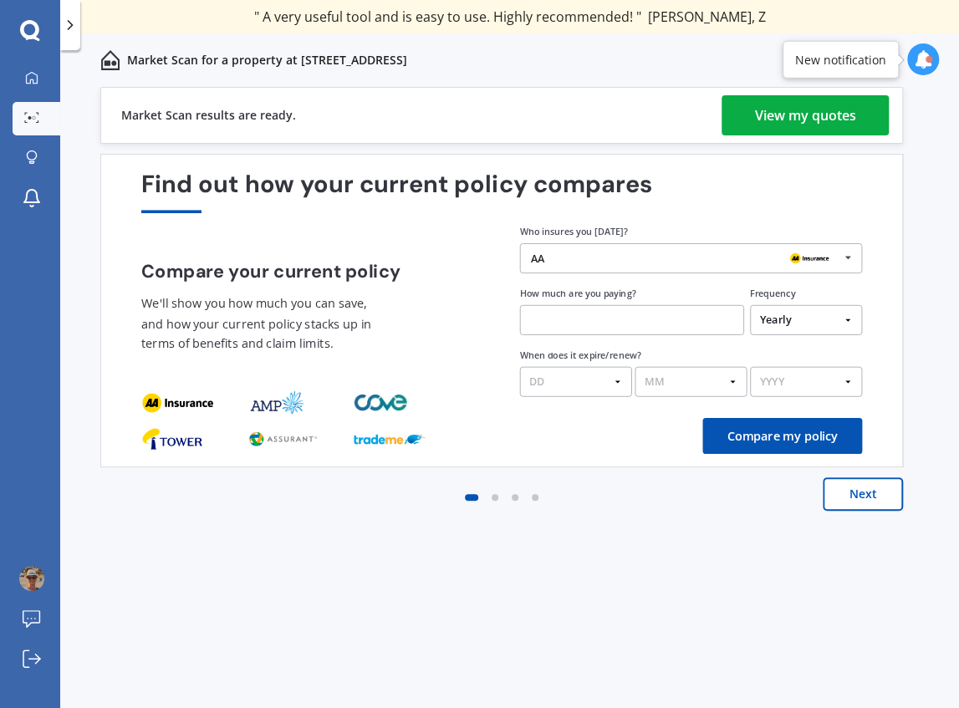
click at [812, 109] on div "View my quotes" at bounding box center [805, 115] width 101 height 40
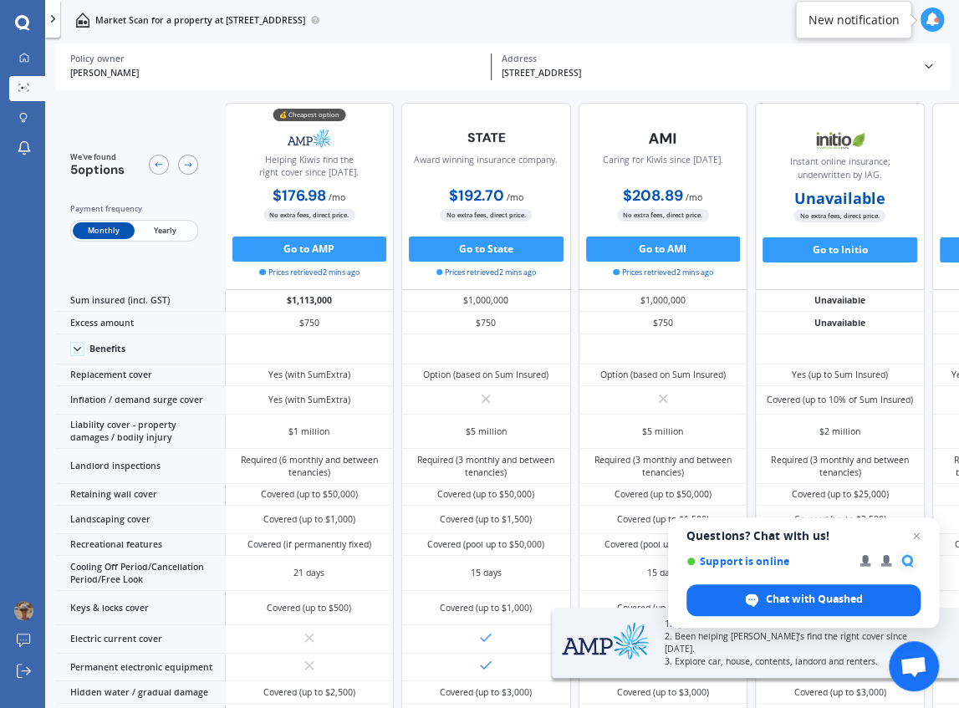
click at [162, 227] on span "Yearly" at bounding box center [165, 230] width 61 height 17
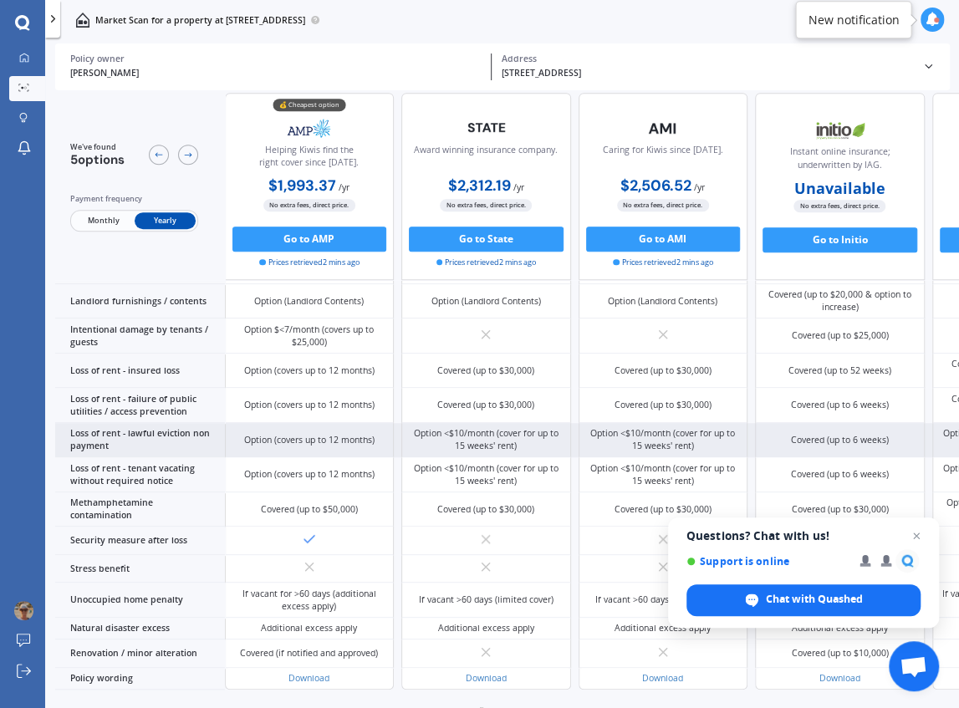
scroll to position [596, 0]
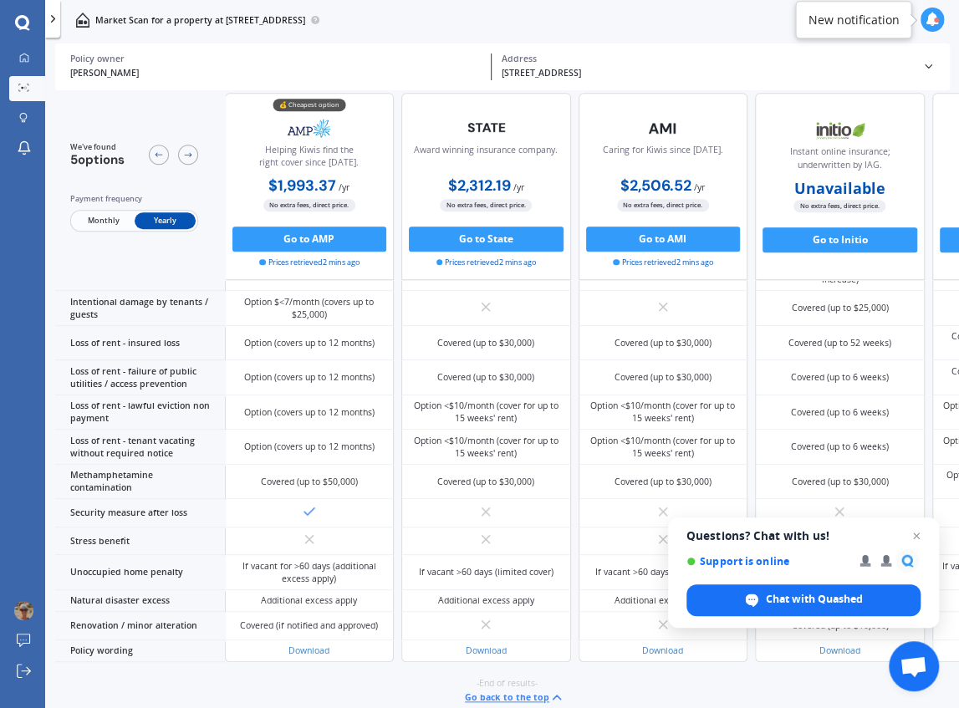
click at [518, 690] on button "Go back to the top" at bounding box center [514, 697] width 99 height 15
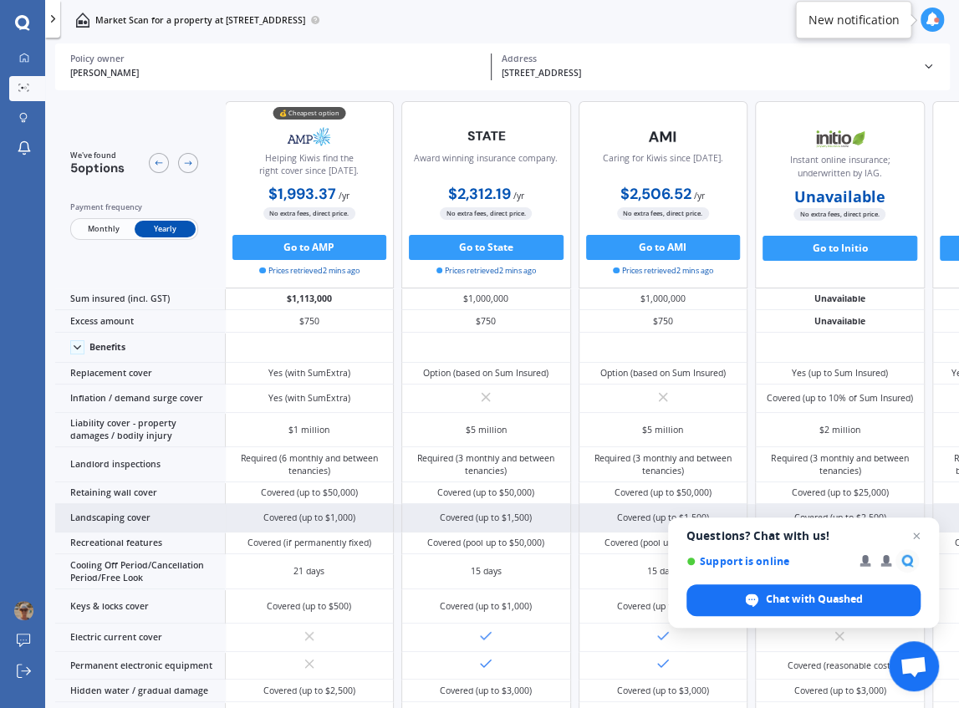
scroll to position [0, 0]
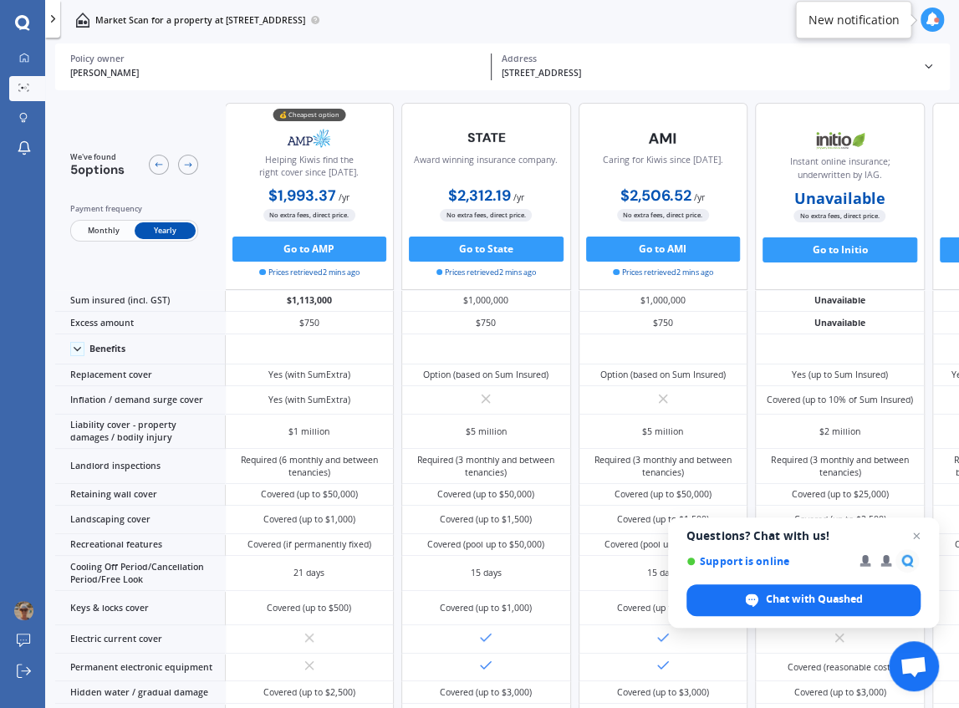
click at [652, 24] on div "Market Scan for a property at [STREET_ADDRESS]" at bounding box center [502, 20] width 914 height 40
click at [694, 15] on div "Market Scan for a property at [STREET_ADDRESS]" at bounding box center [502, 20] width 914 height 40
click at [20, 57] on icon at bounding box center [23, 57] width 9 height 9
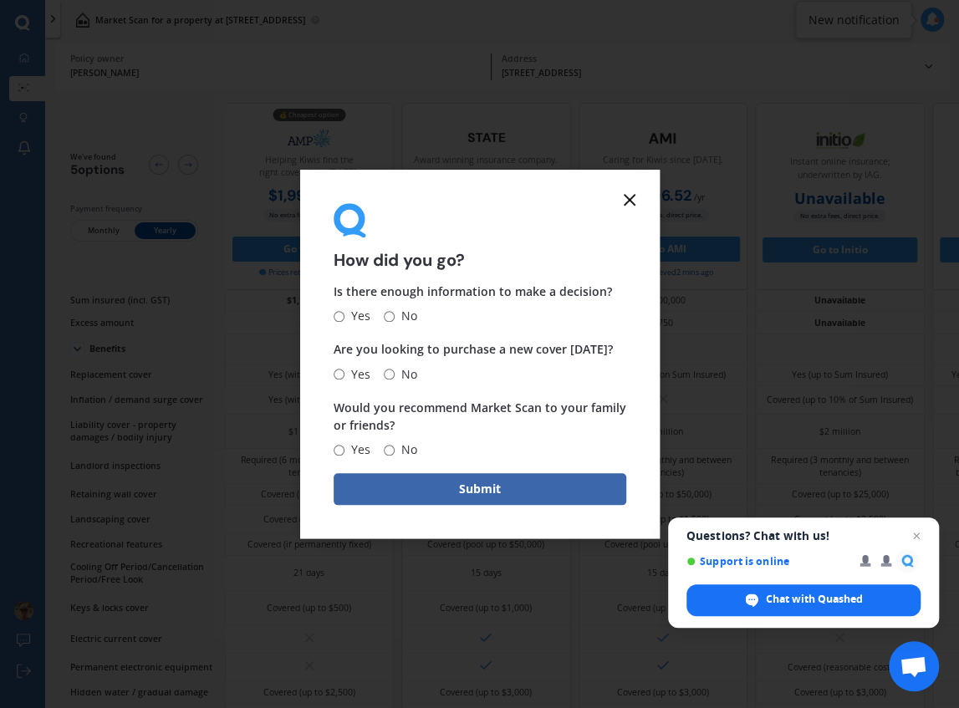
click at [628, 197] on line at bounding box center [629, 200] width 10 height 10
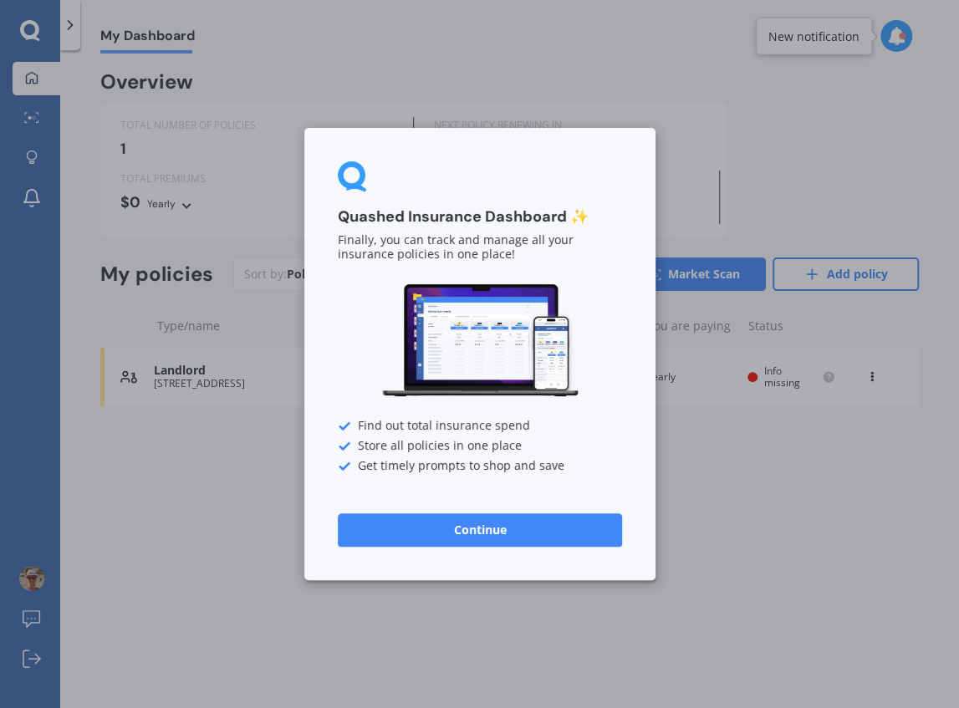
click at [255, 632] on div "Quashed Insurance Dashboard ✨ Finally, you can track and manage all your insura…" at bounding box center [479, 354] width 959 height 708
click at [754, 116] on div "Quashed Insurance Dashboard ✨ Finally, you can track and manage all your insura…" at bounding box center [479, 354] width 959 height 708
drag, startPoint x: 146, startPoint y: 79, endPoint x: 129, endPoint y: 70, distance: 19.4
click at [146, 79] on div "Quashed Insurance Dashboard ✨ Finally, you can track and manage all your insura…" at bounding box center [479, 354] width 959 height 708
click at [704, 550] on div "Quashed Insurance Dashboard ✨ Finally, you can track and manage all your insura…" at bounding box center [479, 354] width 959 height 708
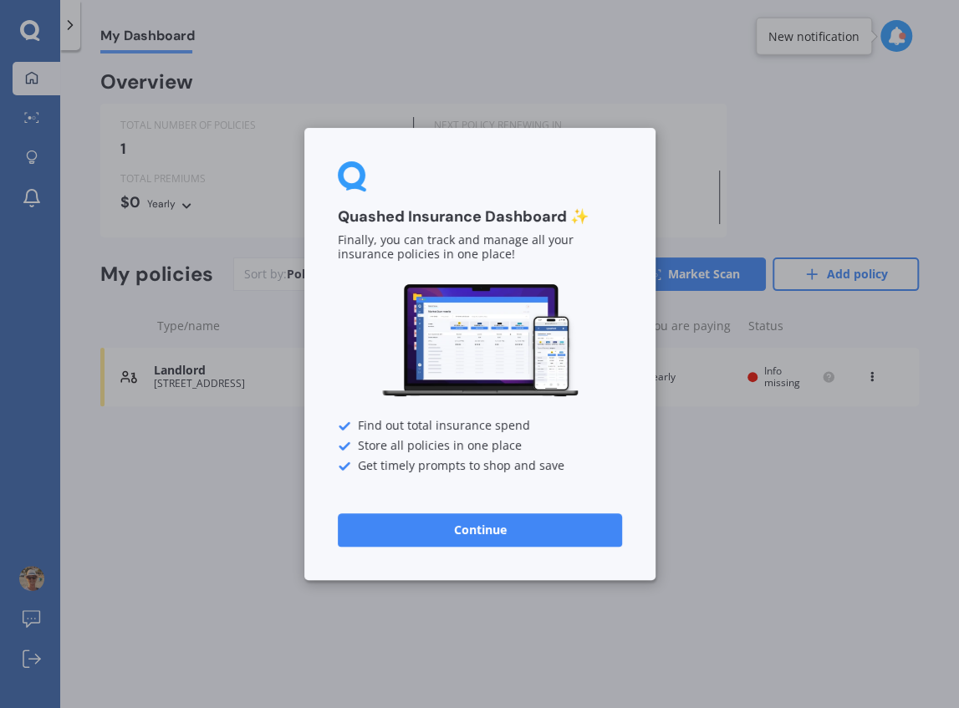
click at [66, 28] on div "Quashed Insurance Dashboard ✨ Finally, you can track and manage all your insura…" at bounding box center [479, 354] width 959 height 708
